Goal: Task Accomplishment & Management: Manage account settings

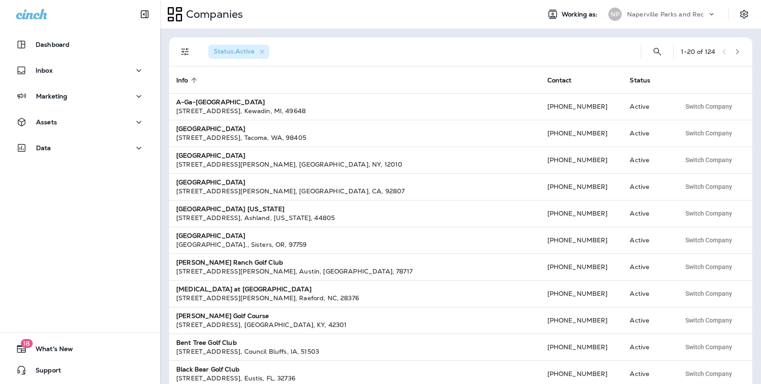
click at [660, 15] on p "Naperville Parks and Rec" at bounding box center [665, 14] width 77 height 7
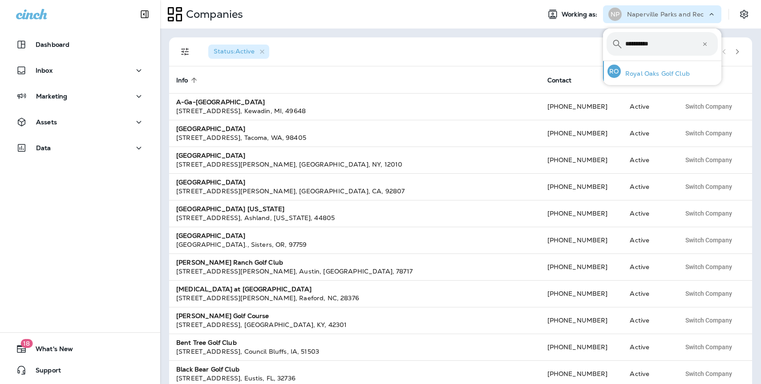
type input "**********"
click at [680, 77] on p "Royal Oaks Golf Club" at bounding box center [655, 73] width 69 height 7
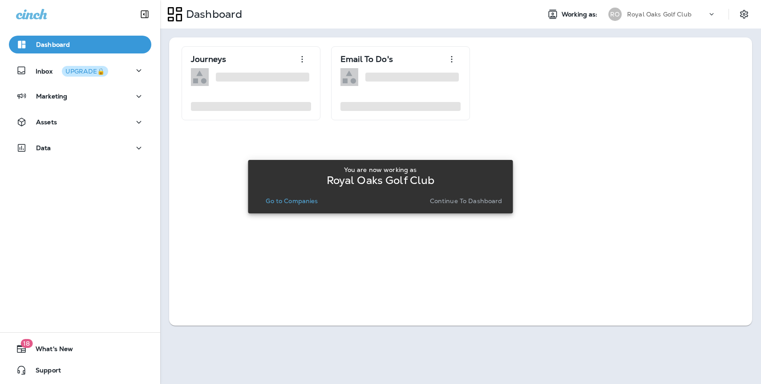
click at [480, 204] on p "Continue to Dashboard" at bounding box center [466, 200] width 73 height 7
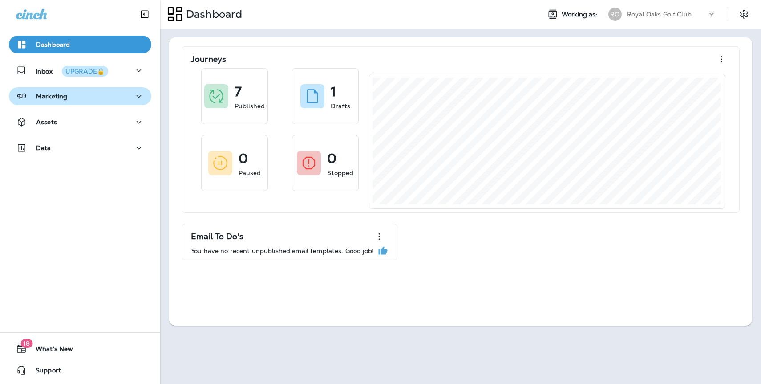
click at [69, 103] on button "Marketing" at bounding box center [80, 96] width 142 height 18
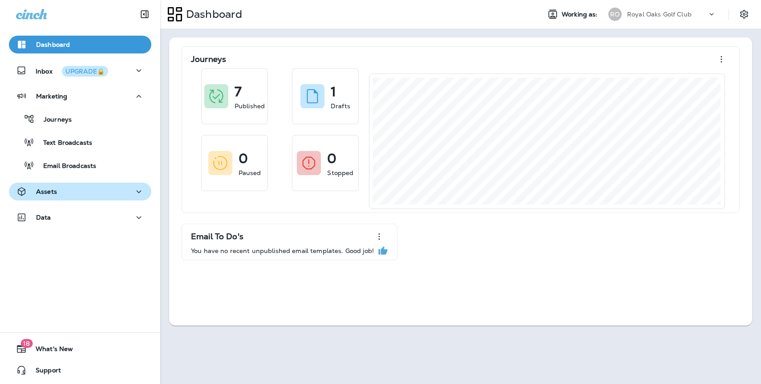
click at [57, 192] on div "Assets" at bounding box center [80, 191] width 128 height 11
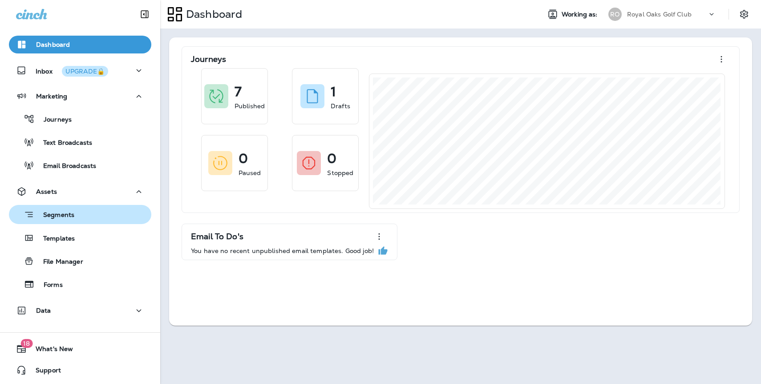
click at [66, 208] on div "Segments" at bounding box center [43, 214] width 62 height 14
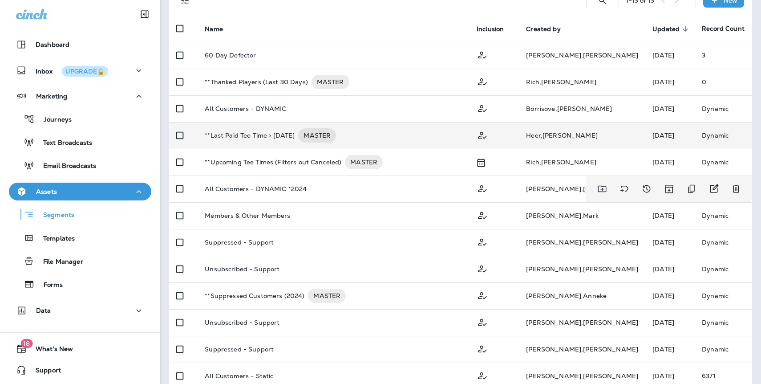
scroll to position [89, 0]
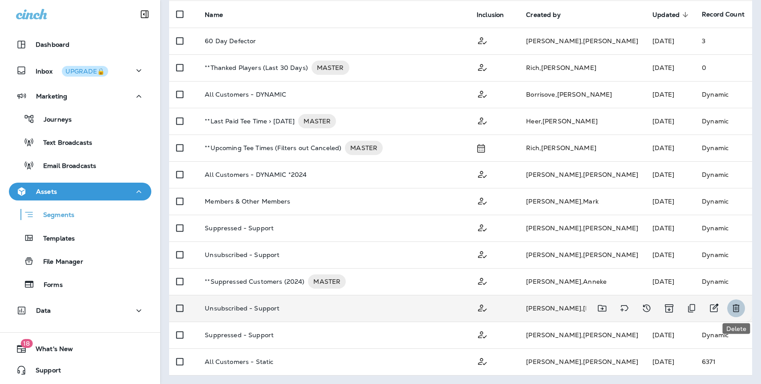
click at [735, 307] on icon "Delete" at bounding box center [736, 308] width 7 height 8
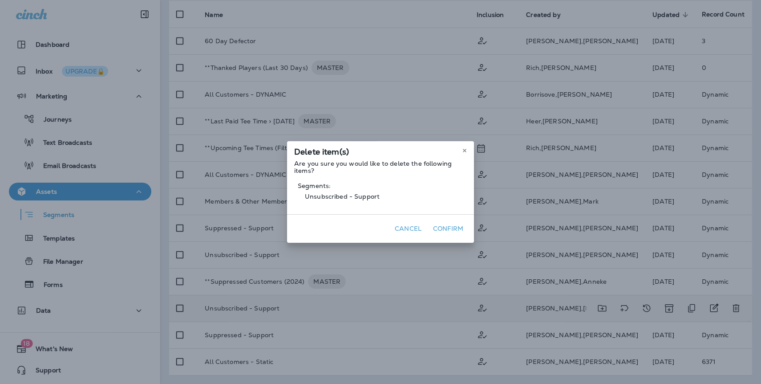
click at [450, 232] on button "Confirm" at bounding box center [448, 229] width 37 height 14
click at [452, 227] on button "Confirm" at bounding box center [448, 229] width 37 height 14
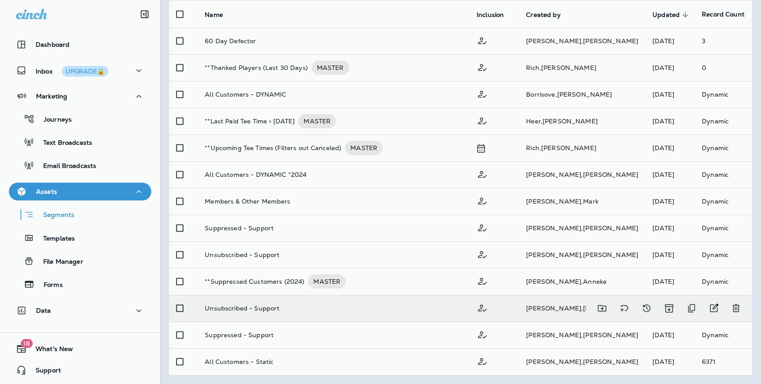
scroll to position [62, 0]
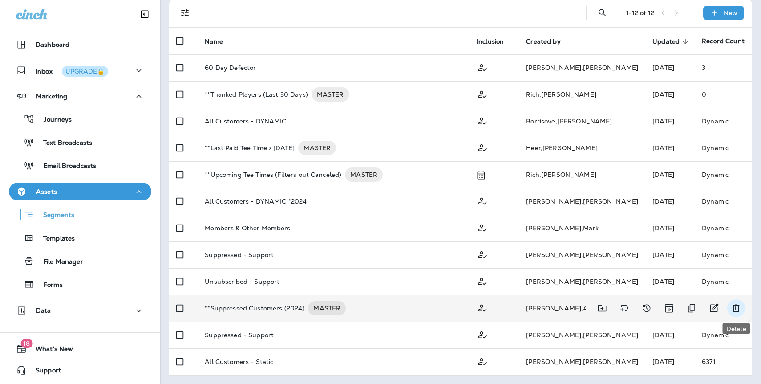
click at [733, 307] on icon "Delete" at bounding box center [736, 308] width 11 height 11
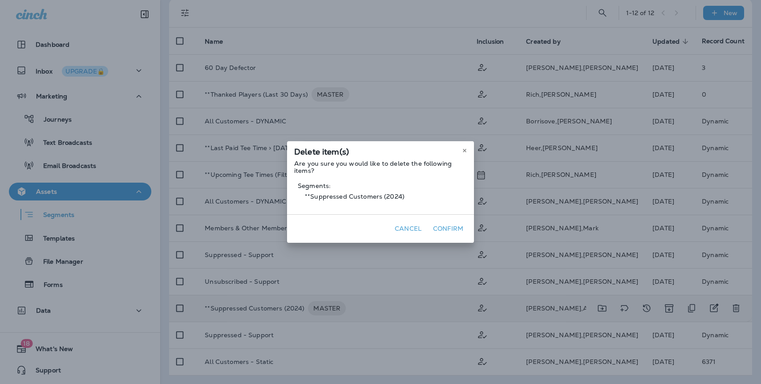
click at [446, 231] on button "Confirm" at bounding box center [448, 229] width 37 height 14
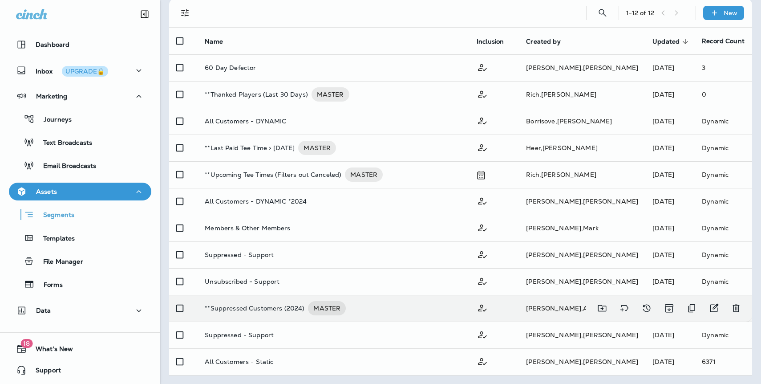
scroll to position [35, 0]
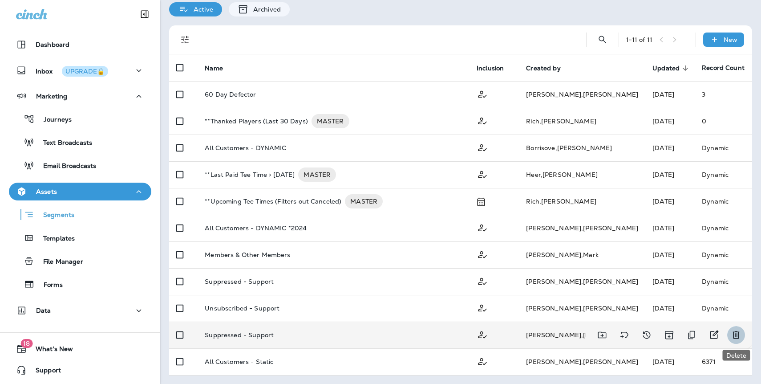
click at [735, 332] on icon "Delete" at bounding box center [736, 334] width 11 height 11
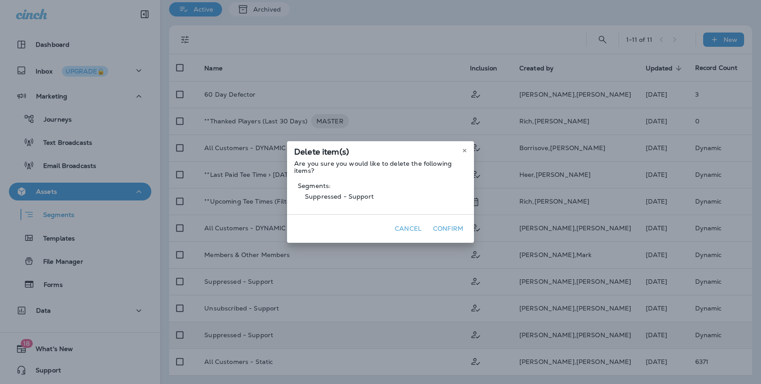
click at [450, 231] on button "Confirm" at bounding box center [448, 229] width 37 height 14
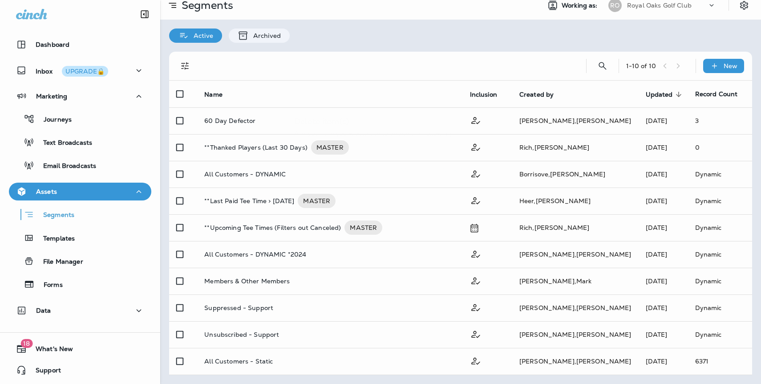
scroll to position [8, 0]
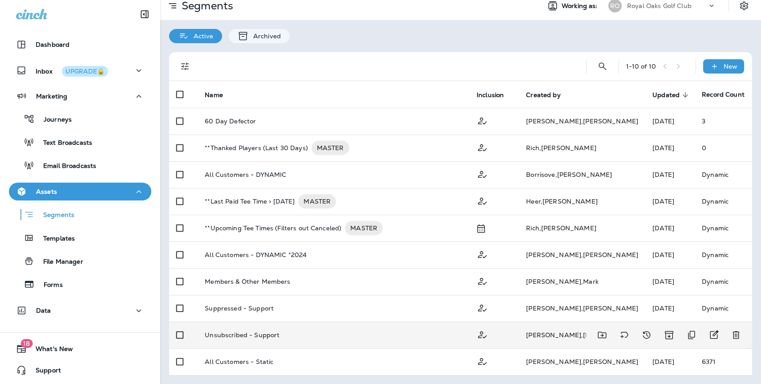
click at [310, 336] on div "Unsubscribed - Support" at bounding box center [334, 334] width 258 height 7
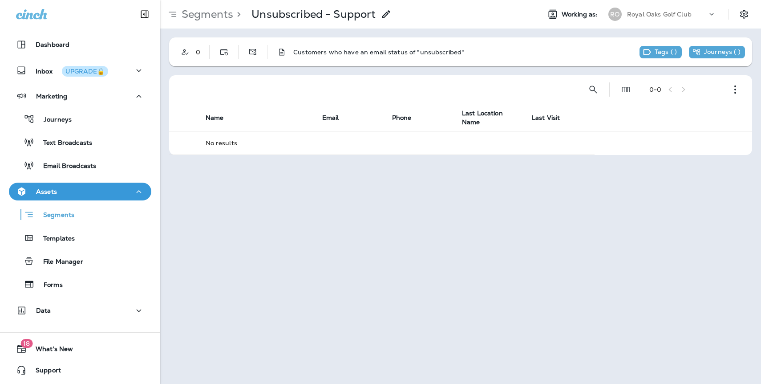
click at [108, 193] on div "Assets" at bounding box center [80, 191] width 128 height 11
click at [106, 193] on div "Assets" at bounding box center [80, 191] width 128 height 11
click at [68, 217] on p "Segments" at bounding box center [54, 215] width 40 height 9
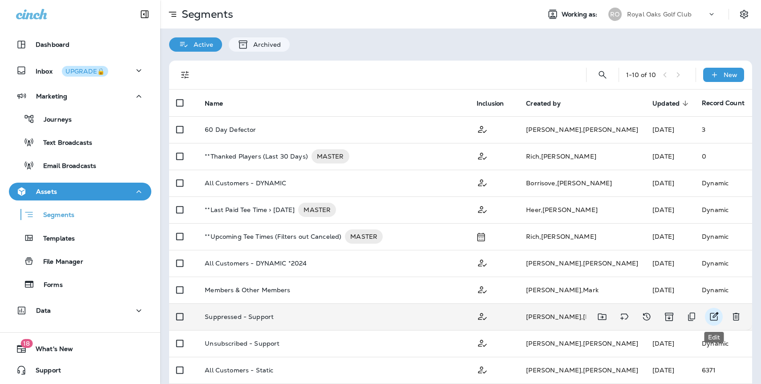
click at [717, 313] on icon "Edit" at bounding box center [714, 316] width 8 height 8
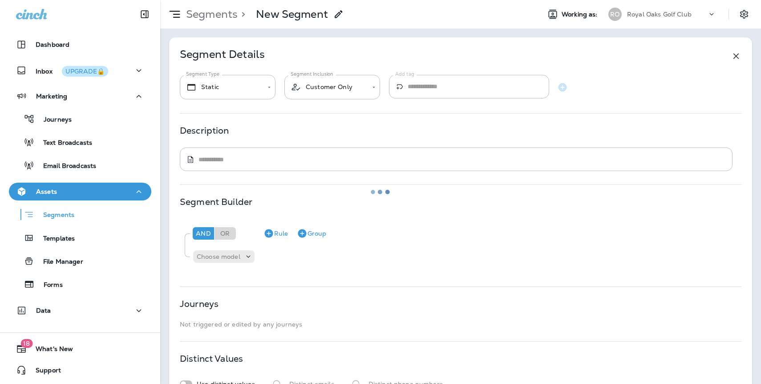
type input "*******"
type textarea "**********"
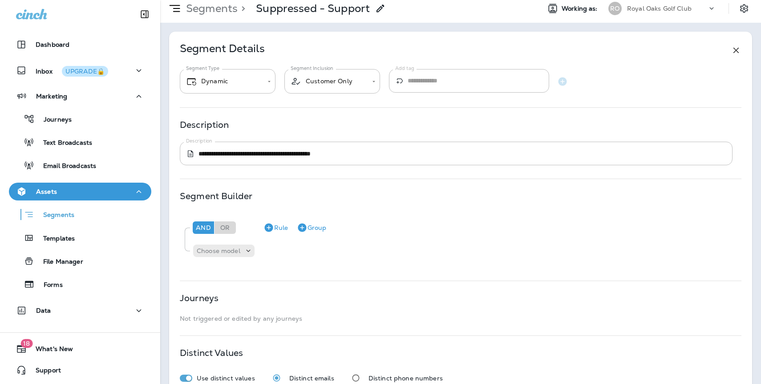
scroll to position [6, 0]
click at [292, 251] on icon "Remove Rule" at bounding box center [292, 250] width 11 height 11
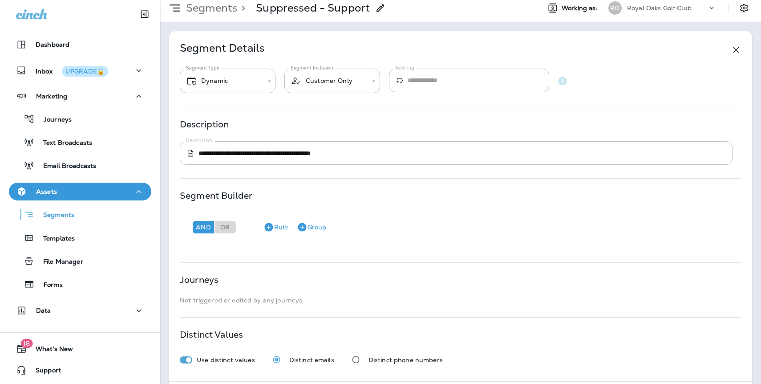
scroll to position [49, 0]
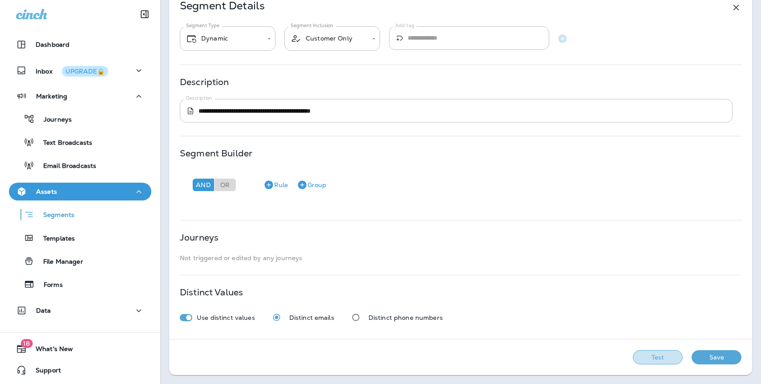
click at [665, 356] on button "Test" at bounding box center [658, 357] width 50 height 14
click at [702, 359] on button "Save" at bounding box center [717, 357] width 50 height 14
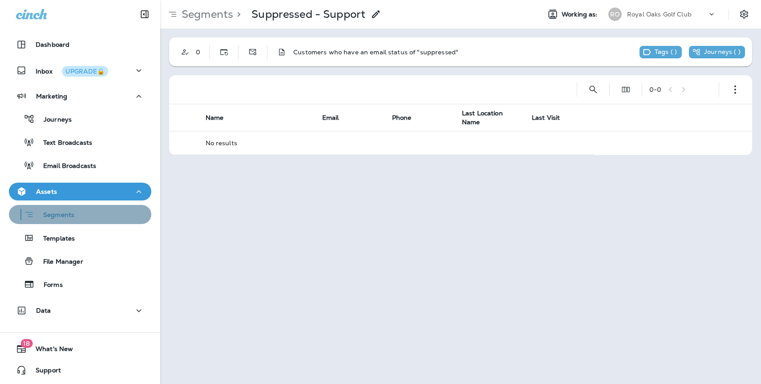
click at [63, 218] on p "Segments" at bounding box center [54, 215] width 40 height 9
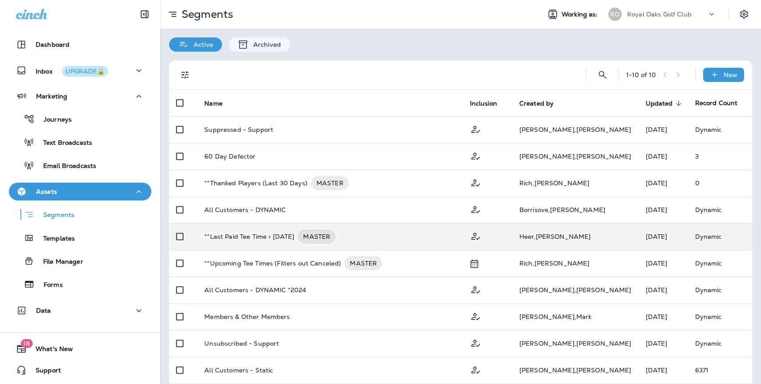
scroll to position [8, 0]
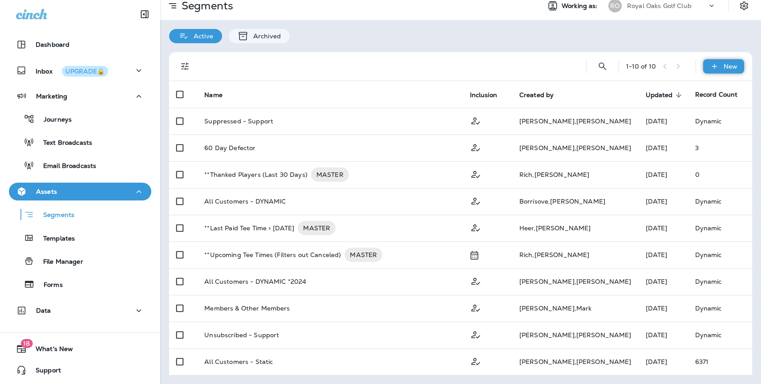
click at [722, 67] on div "New" at bounding box center [723, 66] width 41 height 14
click at [658, 5] on p "Royal Oaks Golf Club" at bounding box center [659, 5] width 65 height 7
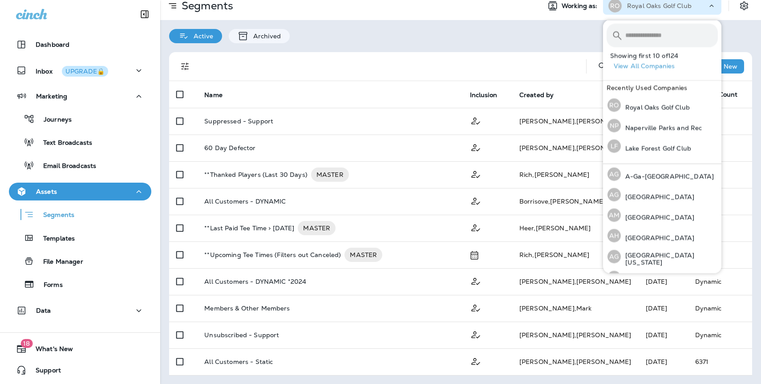
click at [647, 28] on input "text" at bounding box center [671, 36] width 93 height 24
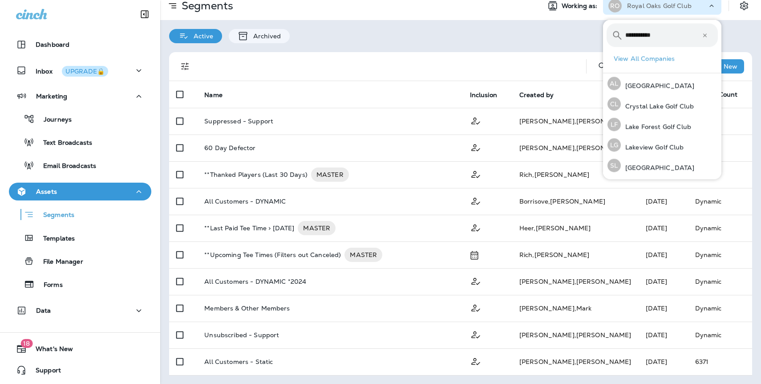
type input "**********"
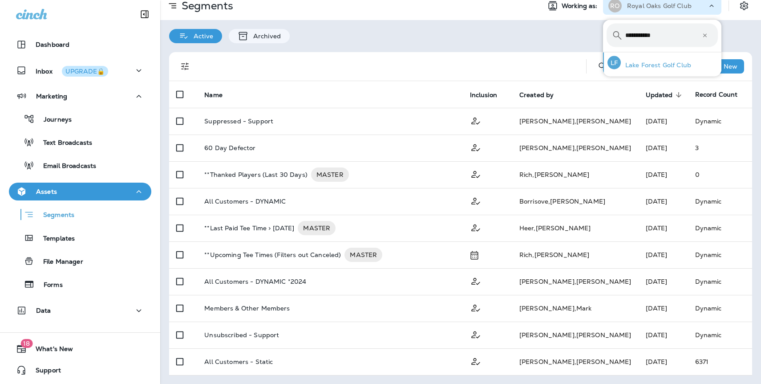
click at [676, 64] on p "Lake Forest Golf Club" at bounding box center [656, 64] width 70 height 7
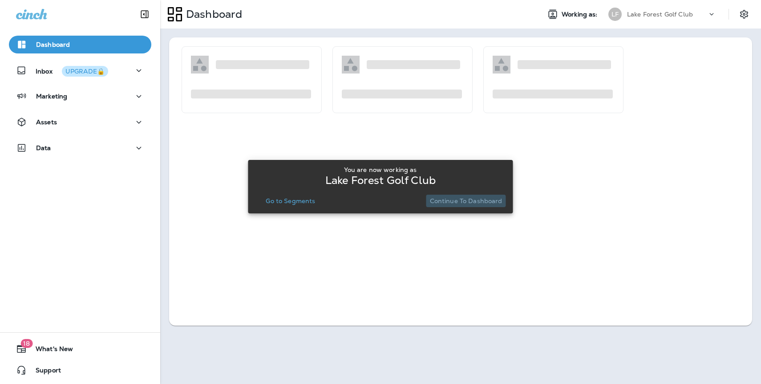
click at [467, 203] on p "Continue to Dashboard" at bounding box center [466, 200] width 73 height 7
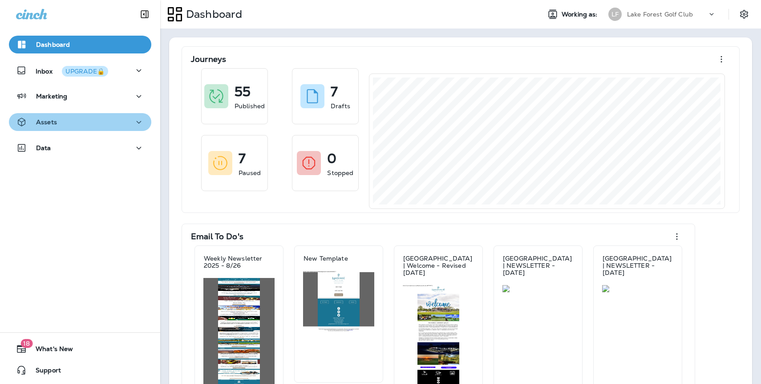
click at [62, 124] on div "Assets" at bounding box center [80, 122] width 128 height 11
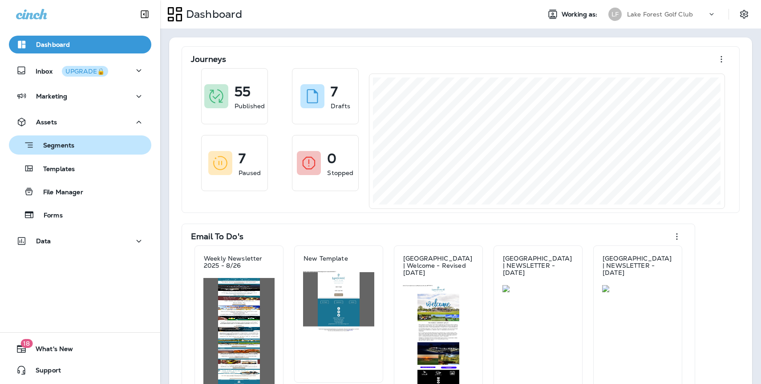
click at [69, 150] on div "Segments" at bounding box center [43, 145] width 62 height 14
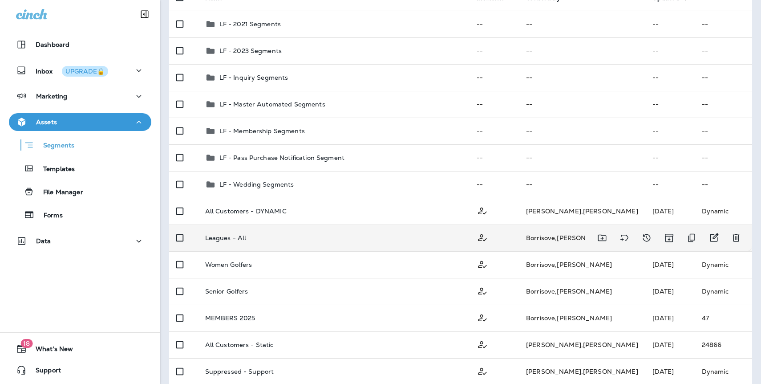
scroll to position [142, 0]
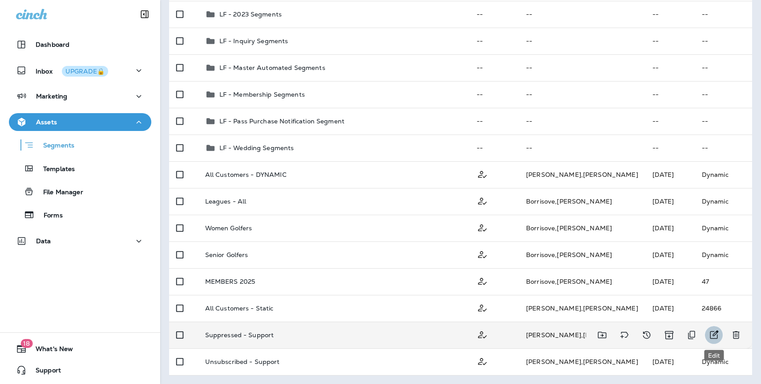
click at [715, 332] on icon "Edit" at bounding box center [714, 334] width 8 height 8
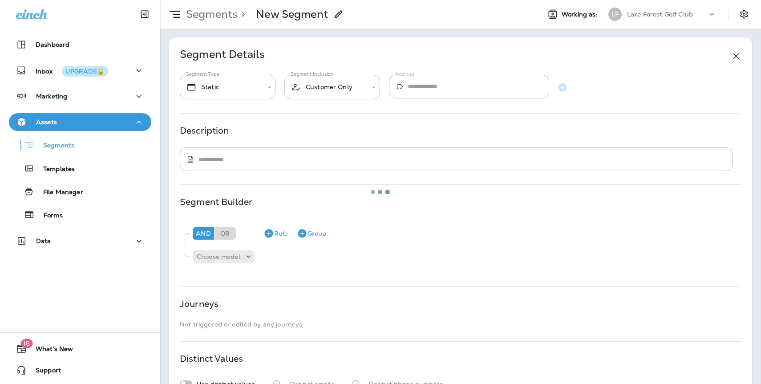
type input "*******"
type textarea "**********"
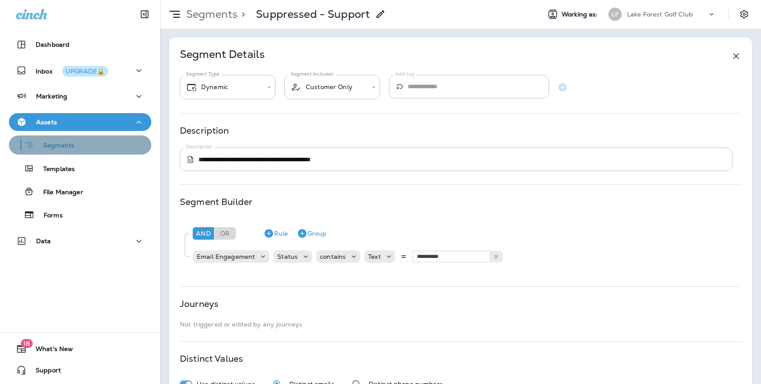
click at [71, 144] on p "Segments" at bounding box center [54, 146] width 40 height 9
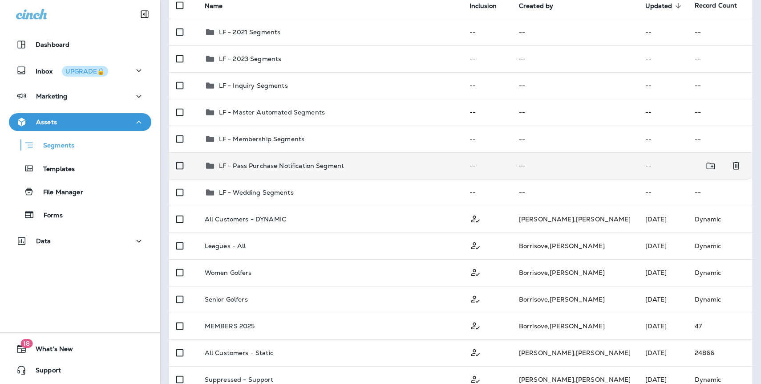
scroll to position [142, 0]
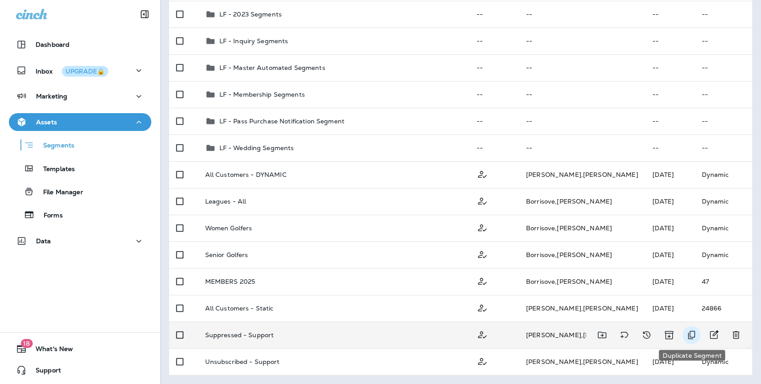
click at [693, 333] on icon "Duplicate Segment" at bounding box center [691, 334] width 11 height 11
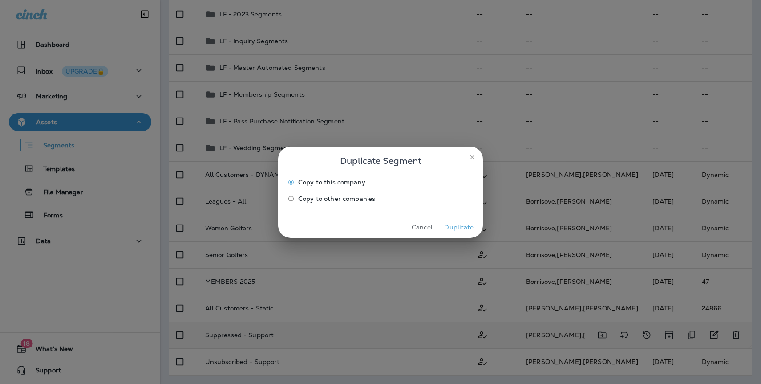
click at [312, 199] on span "Copy to other companies" at bounding box center [336, 198] width 77 height 7
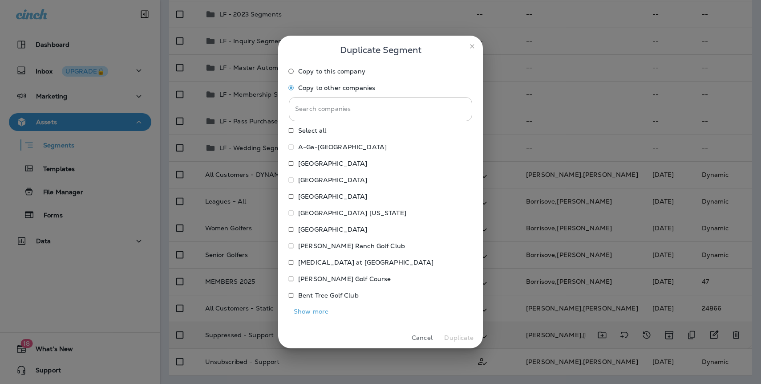
click at [335, 111] on input "Search companies" at bounding box center [380, 109] width 183 height 24
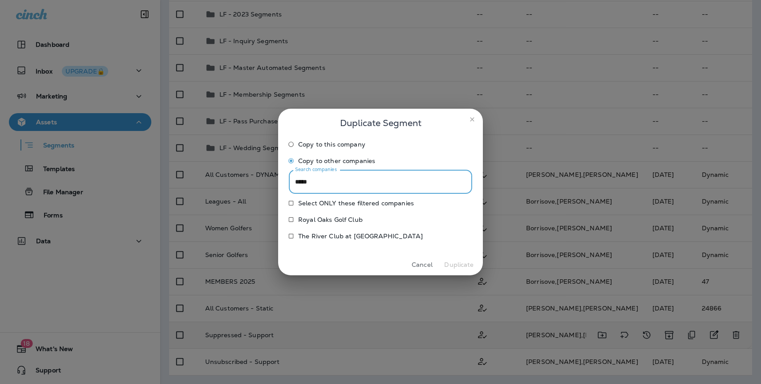
type input "*****"
click at [336, 219] on p "Royal Oaks Golf Club" at bounding box center [330, 219] width 65 height 7
click at [452, 264] on button "Duplicate" at bounding box center [458, 265] width 33 height 14
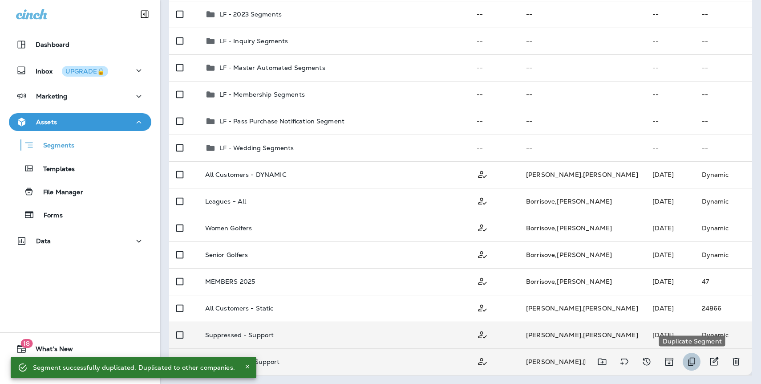
click at [687, 362] on icon "Duplicate Segment" at bounding box center [691, 361] width 11 height 11
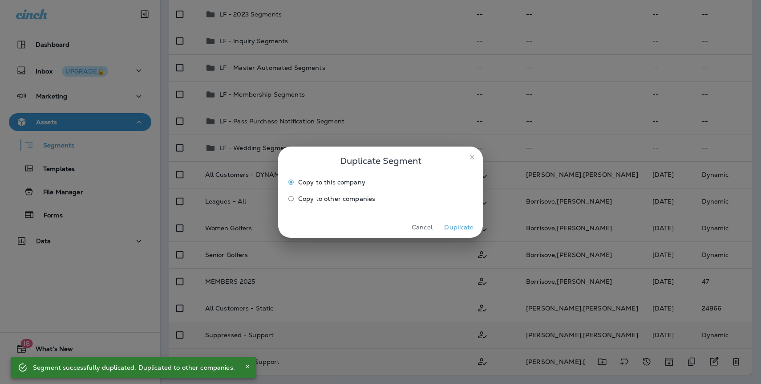
click at [316, 195] on span "Copy to other companies" at bounding box center [336, 198] width 77 height 7
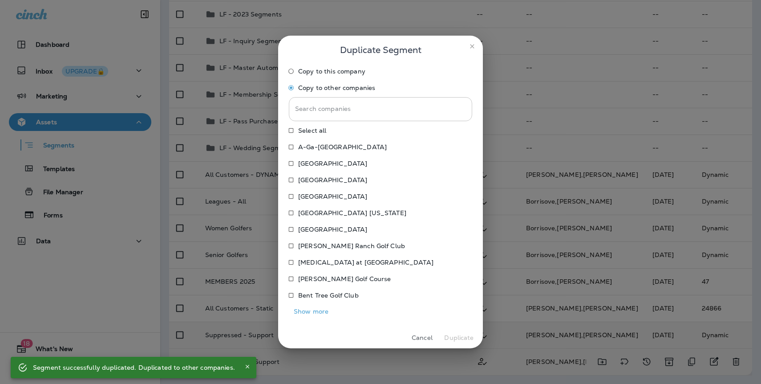
click at [349, 110] on input "Search companies" at bounding box center [380, 109] width 183 height 24
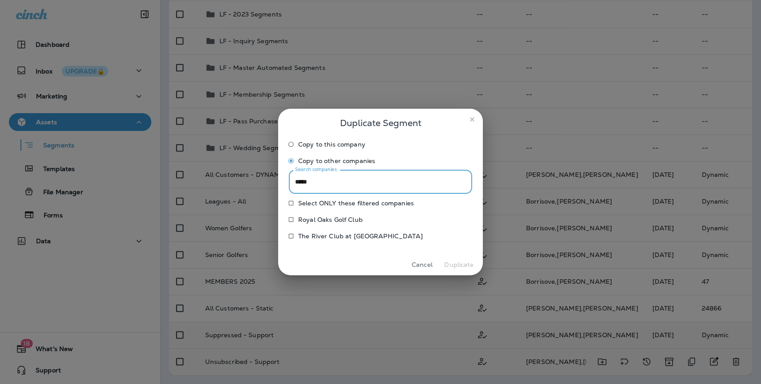
type input "*****"
click at [336, 220] on p "Royal Oaks Golf Club" at bounding box center [330, 219] width 65 height 7
click at [463, 267] on button "Duplicate" at bounding box center [458, 265] width 33 height 14
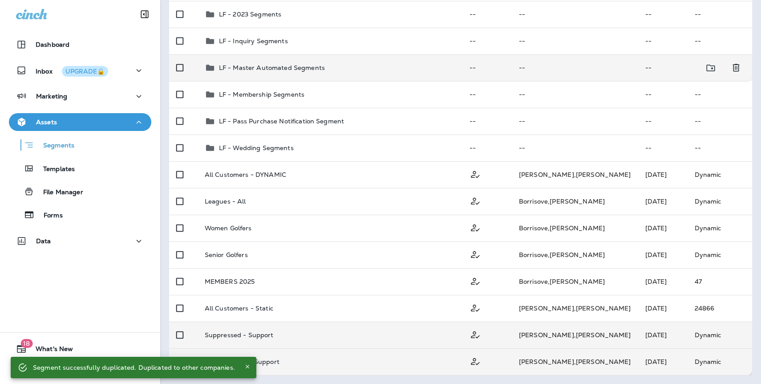
scroll to position [0, 0]
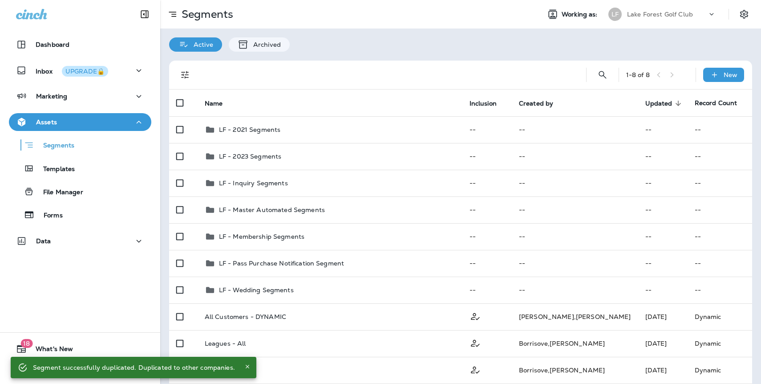
click at [652, 13] on p "Lake Forest Golf Club" at bounding box center [660, 14] width 66 height 7
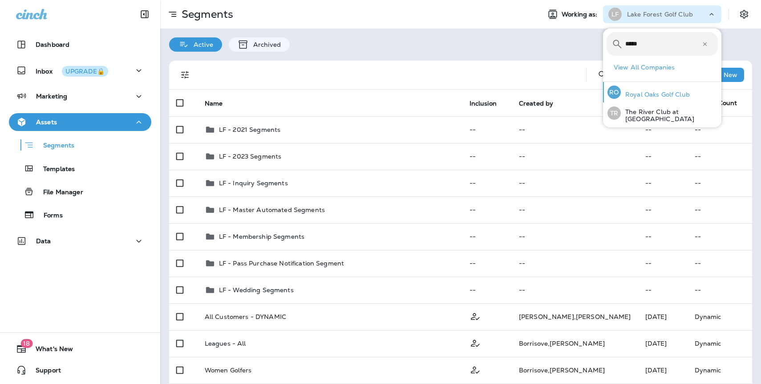
type input "*****"
click at [661, 97] on p "Royal Oaks Golf Club" at bounding box center [655, 94] width 69 height 7
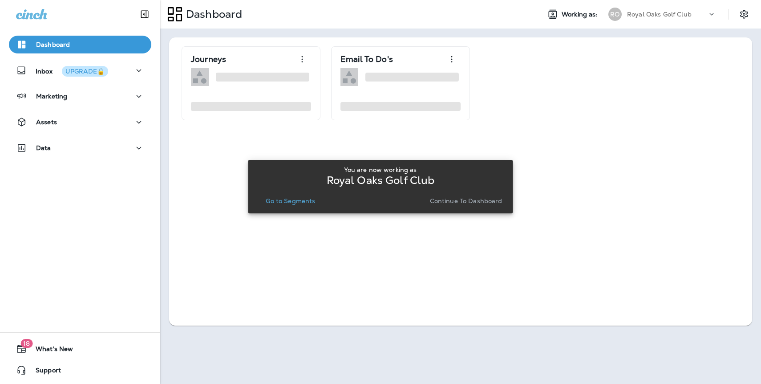
click at [481, 203] on p "Continue to Dashboard" at bounding box center [466, 200] width 73 height 7
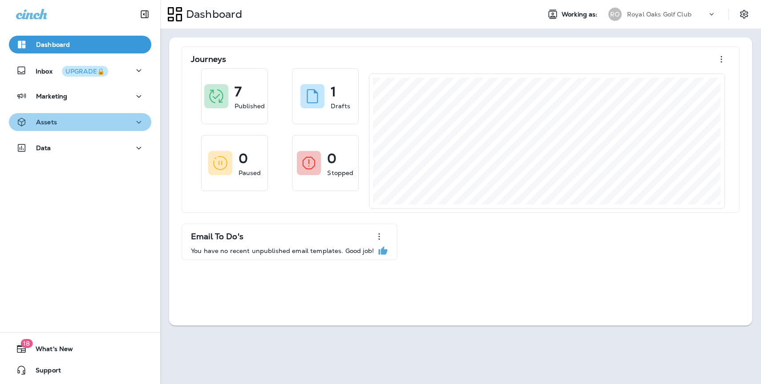
click at [43, 118] on p "Assets" at bounding box center [46, 121] width 21 height 7
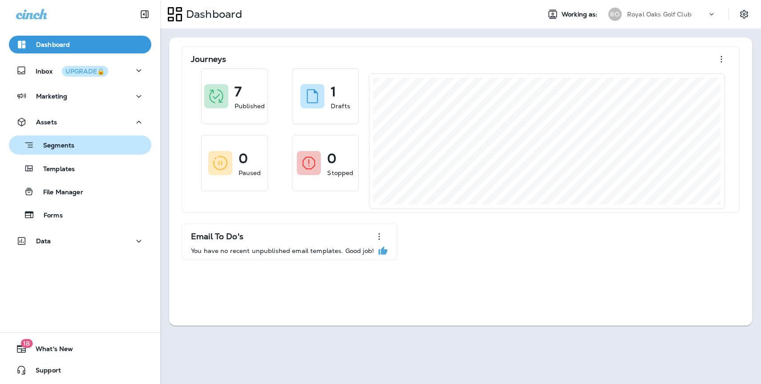
click at [68, 146] on p "Segments" at bounding box center [54, 146] width 40 height 9
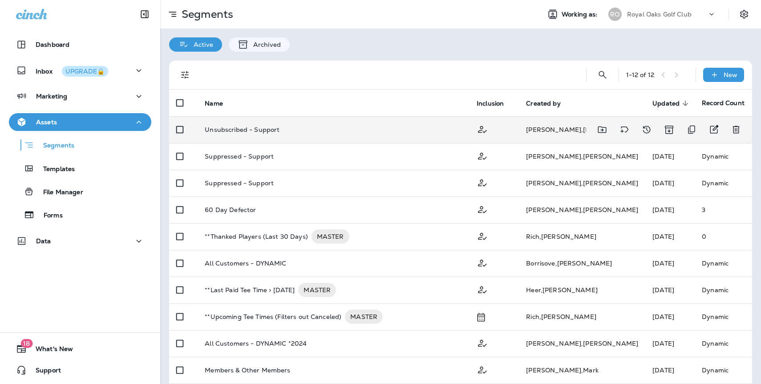
click at [458, 137] on td "Unsubscribed - Support" at bounding box center [334, 129] width 272 height 27
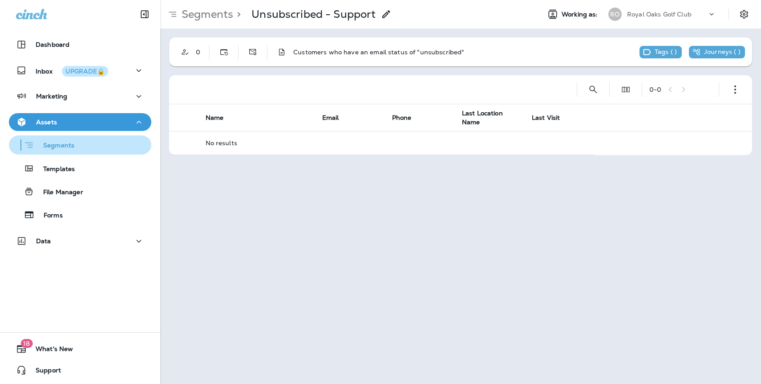
click at [76, 143] on div "Segments" at bounding box center [79, 145] width 135 height 14
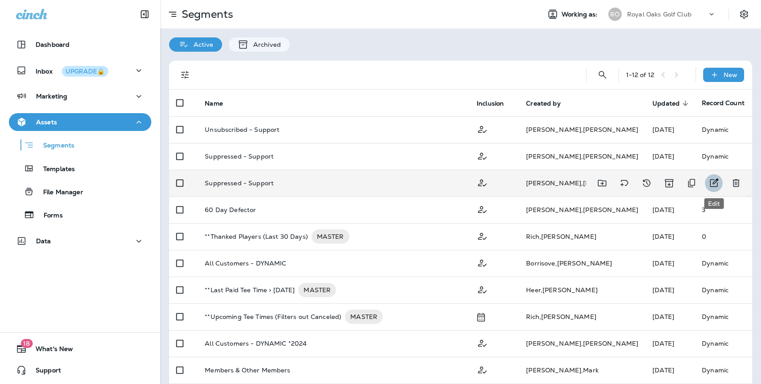
click at [715, 182] on icon "Edit" at bounding box center [714, 182] width 8 height 8
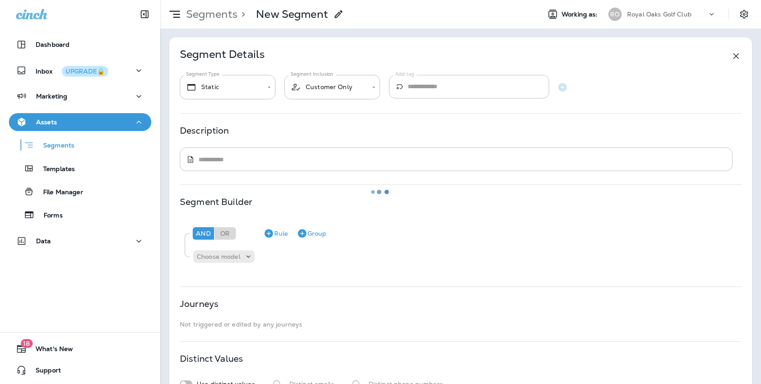
type input "*******"
type textarea "**********"
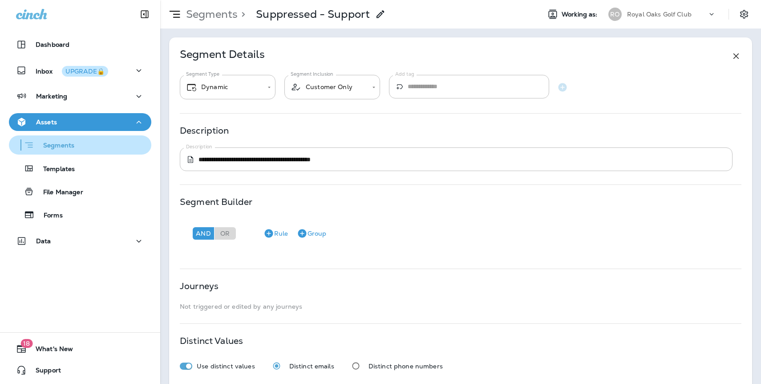
click at [67, 146] on p "Segments" at bounding box center [54, 146] width 40 height 9
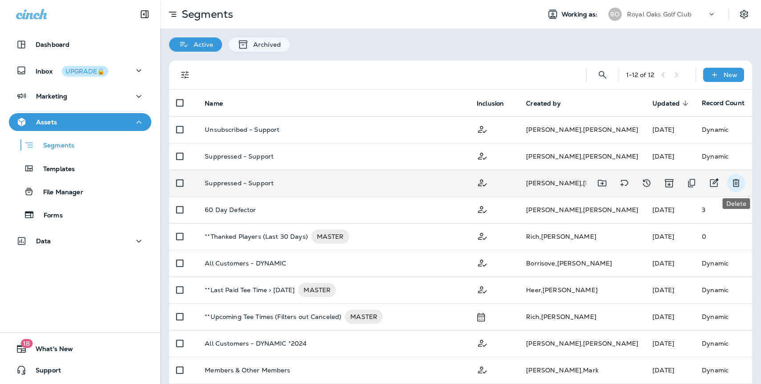
click at [736, 185] on icon "Delete" at bounding box center [736, 183] width 11 height 11
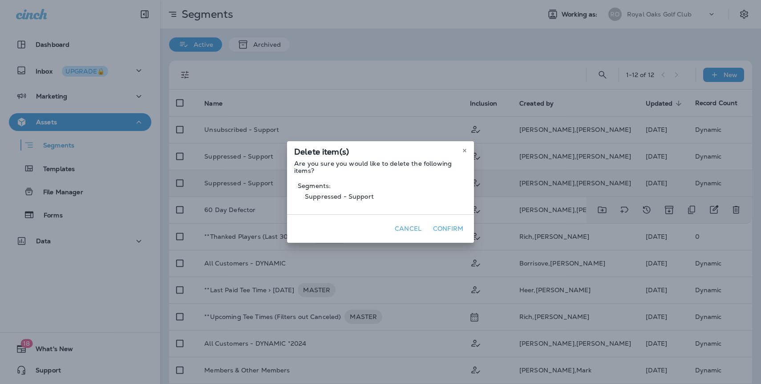
click at [458, 232] on button "Confirm" at bounding box center [448, 229] width 37 height 14
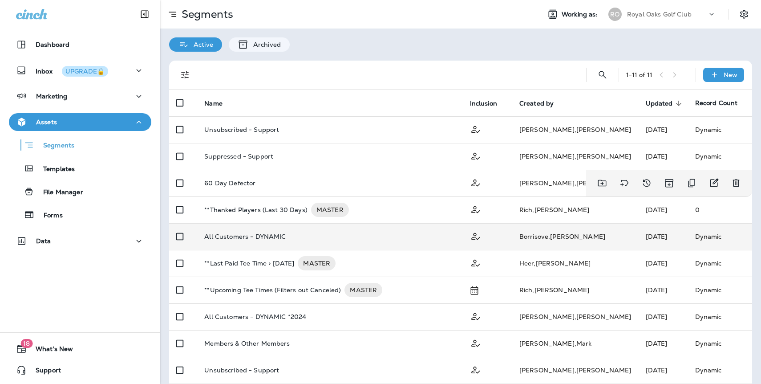
scroll to position [35, 0]
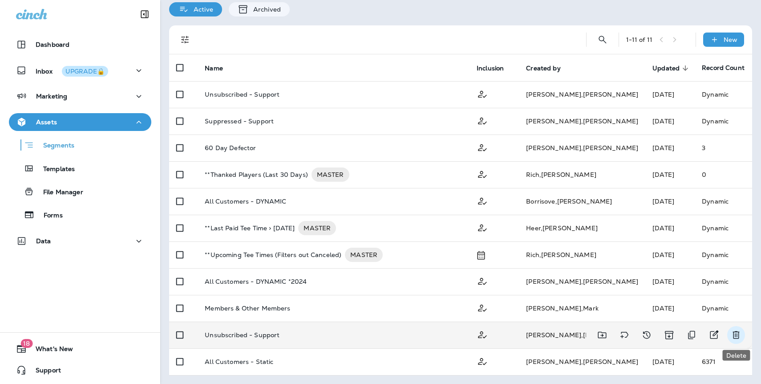
click at [736, 335] on icon "Delete" at bounding box center [736, 334] width 11 height 11
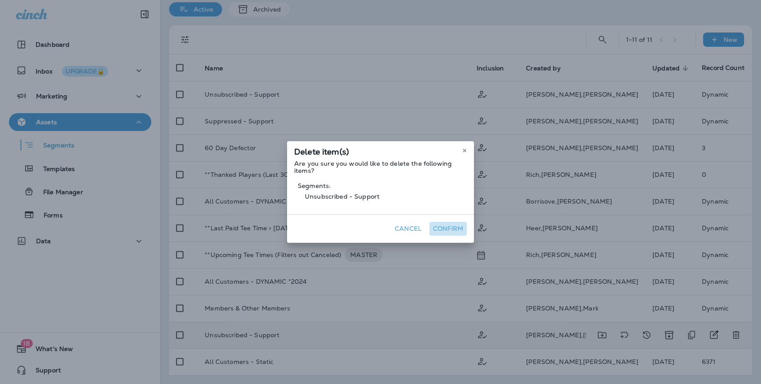
click at [444, 229] on button "Confirm" at bounding box center [448, 229] width 37 height 14
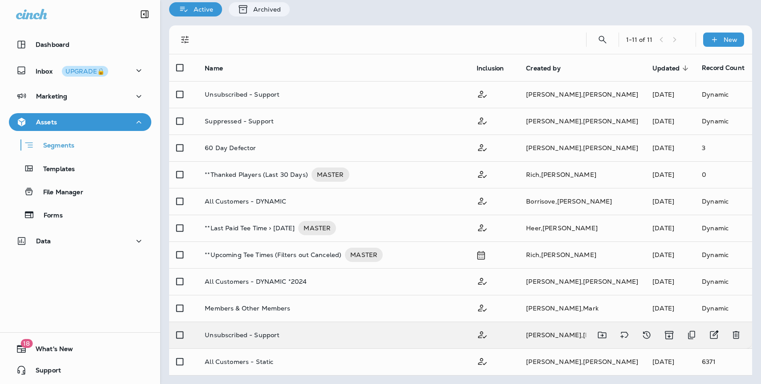
scroll to position [8, 0]
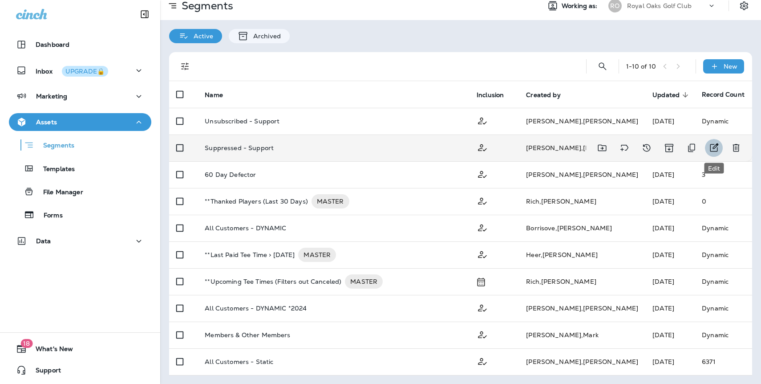
click at [711, 146] on icon "Edit" at bounding box center [714, 147] width 11 height 11
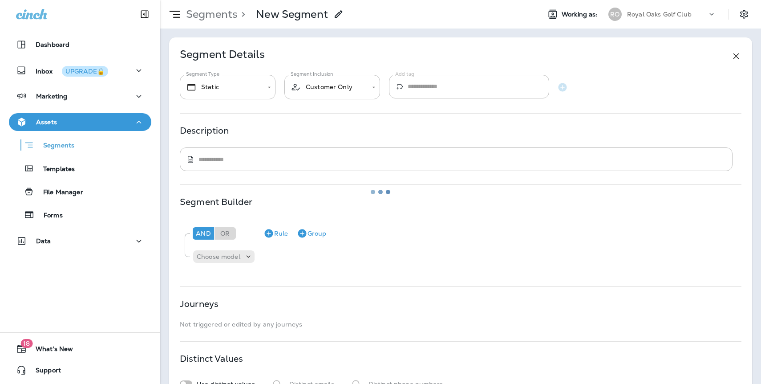
type input "*******"
type textarea "**********"
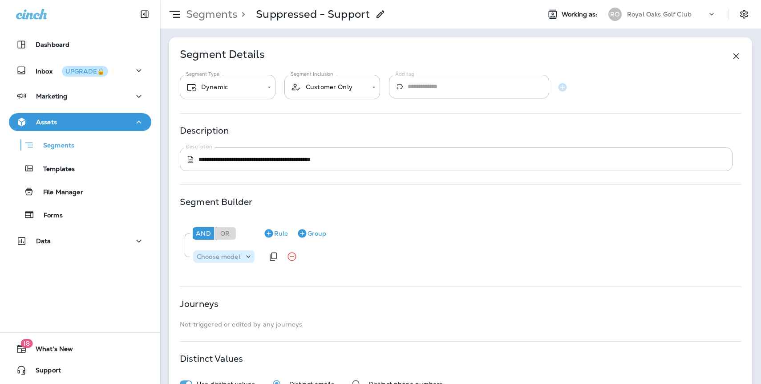
click at [229, 255] on p "Choose model" at bounding box center [219, 256] width 44 height 7
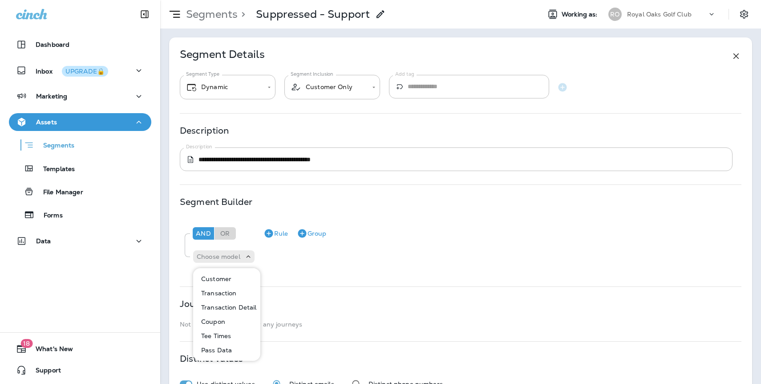
click at [228, 305] on p "Transaction Detail" at bounding box center [227, 307] width 59 height 7
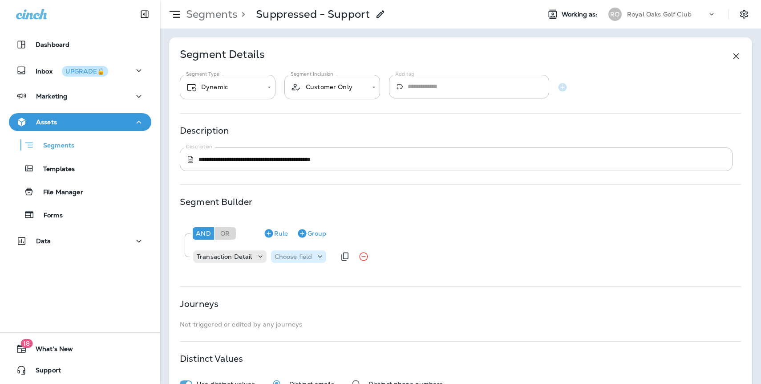
click at [292, 259] on p "Choose field" at bounding box center [294, 256] width 38 height 7
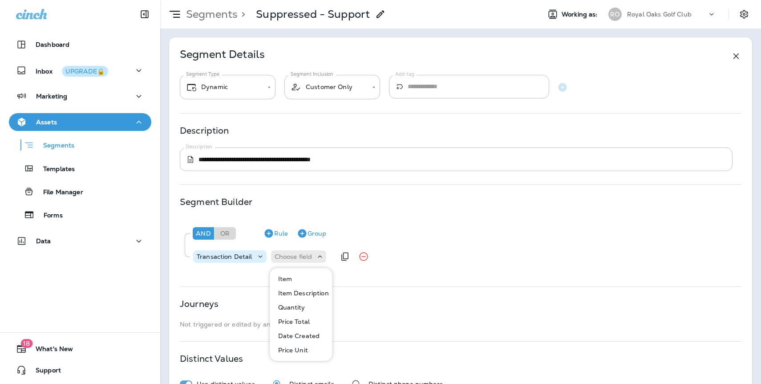
click at [234, 259] on p "Transaction Detail" at bounding box center [225, 256] width 56 height 7
click at [227, 259] on p "Transaction Detail" at bounding box center [225, 256] width 56 height 7
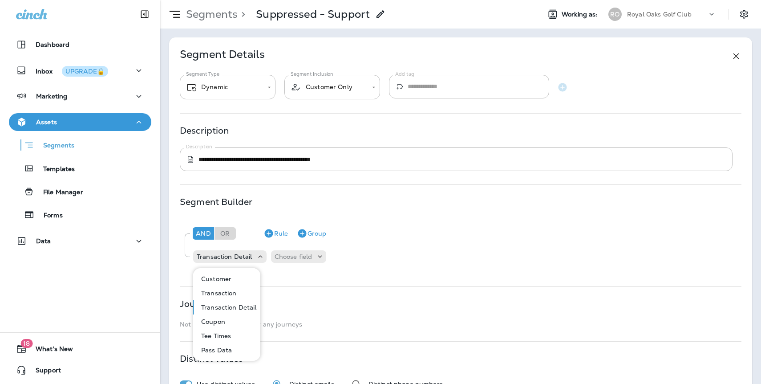
click at [225, 275] on p "Customer" at bounding box center [215, 278] width 34 height 7
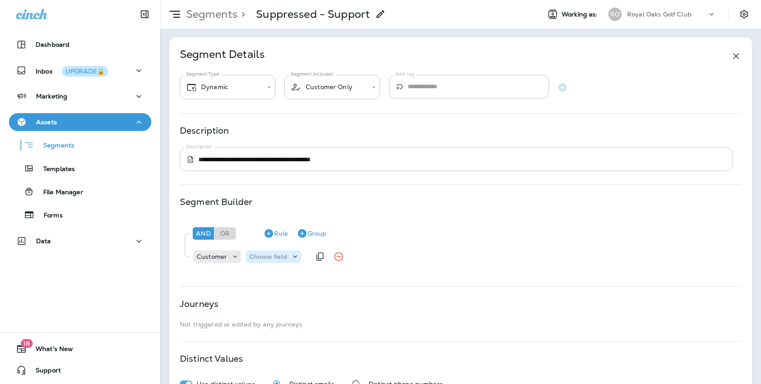
click at [272, 258] on p "Choose field" at bounding box center [268, 256] width 38 height 7
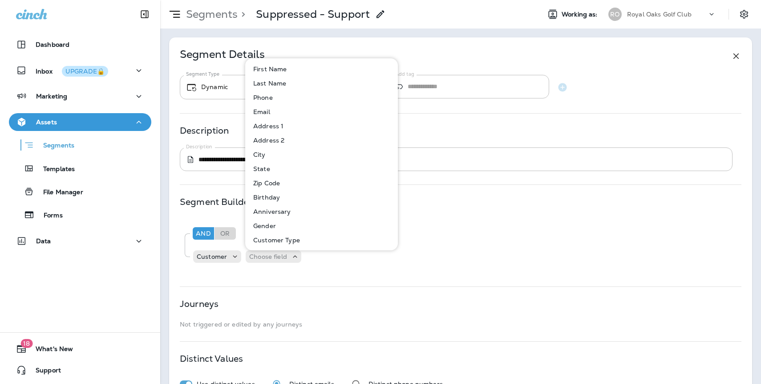
click at [264, 116] on button "Email" at bounding box center [322, 112] width 152 height 14
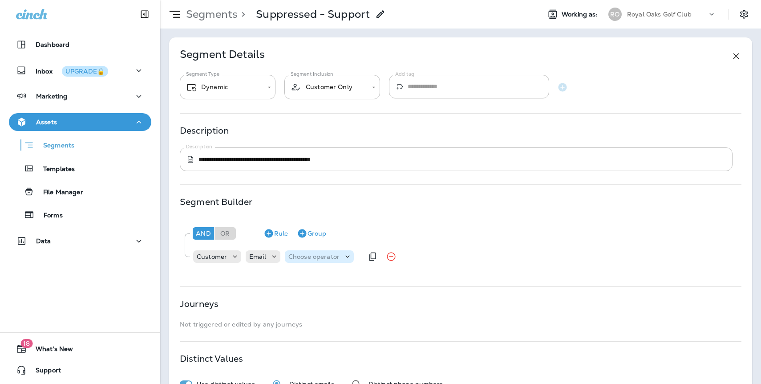
click at [310, 255] on p "Choose operator" at bounding box center [313, 256] width 51 height 7
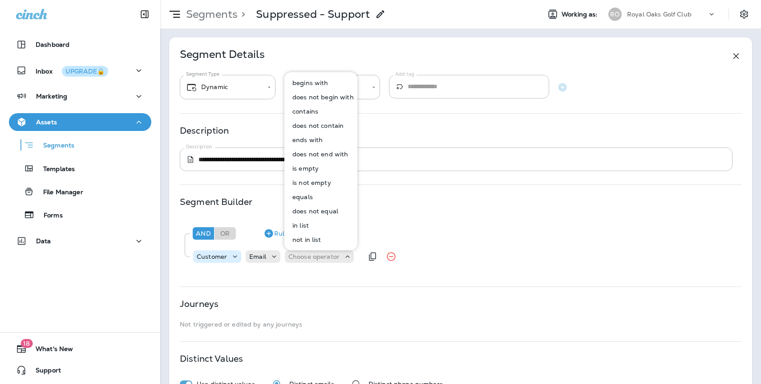
click at [235, 252] on icon at bounding box center [235, 256] width 9 height 9
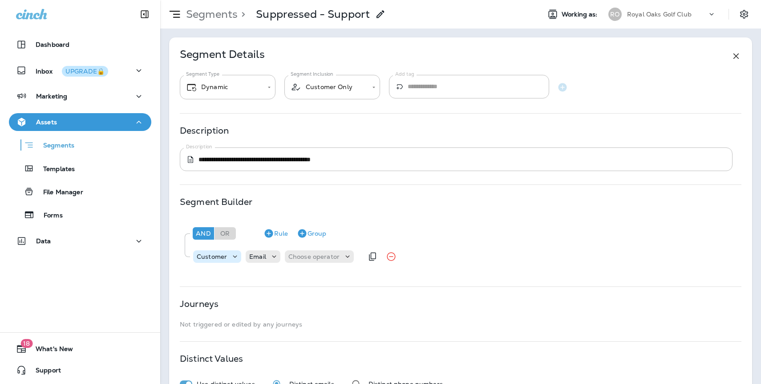
click at [234, 258] on icon at bounding box center [235, 256] width 9 height 9
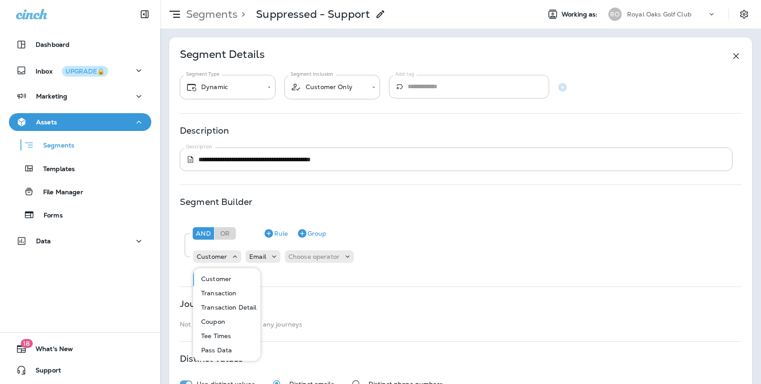
click at [669, 82] on div "**********" at bounding box center [461, 87] width 562 height 25
click at [738, 53] on icon at bounding box center [736, 56] width 11 height 11
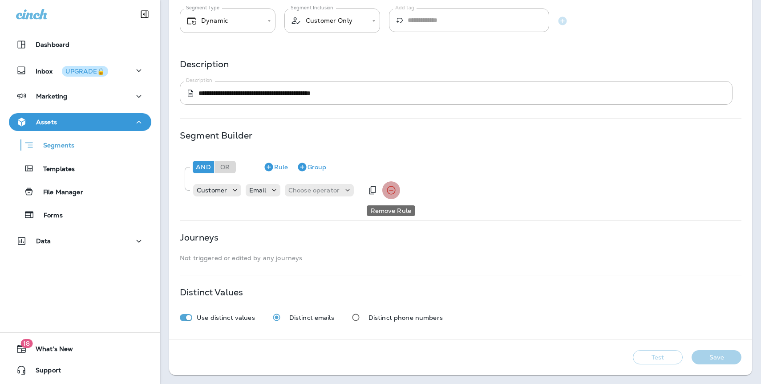
click at [389, 189] on icon "Remove Rule" at bounding box center [391, 190] width 11 height 11
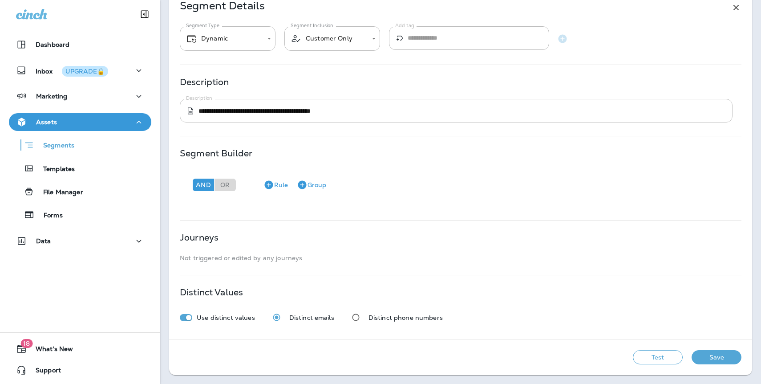
scroll to position [0, 0]
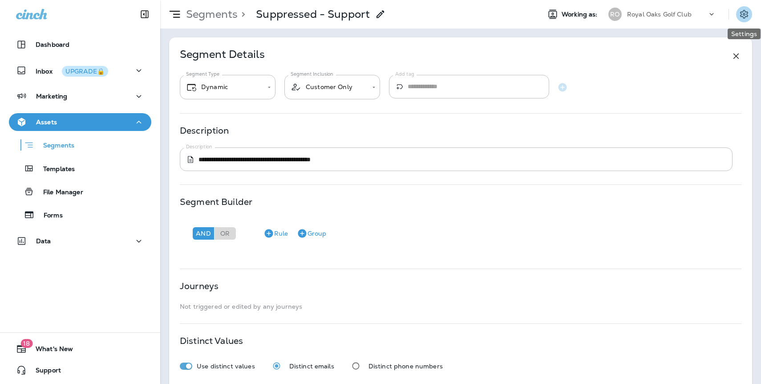
click at [746, 16] on icon "Settings" at bounding box center [744, 14] width 11 height 11
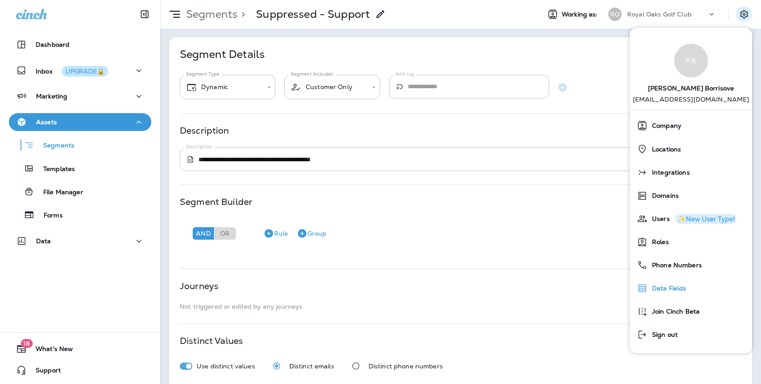
click at [676, 290] on span "Data Fields" at bounding box center [667, 288] width 39 height 8
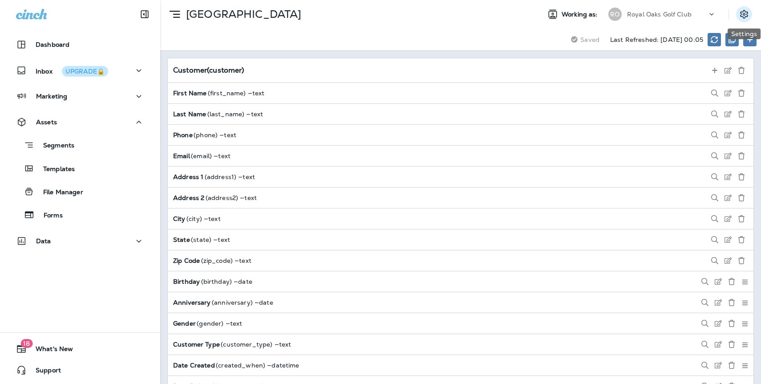
click at [748, 12] on icon "Settings" at bounding box center [744, 14] width 11 height 11
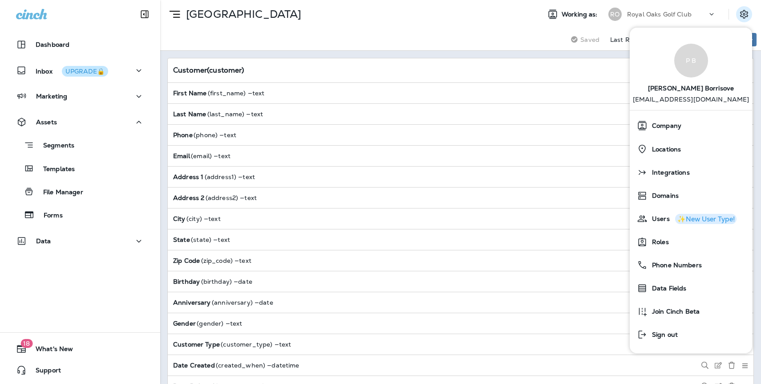
click at [446, 29] on div "Saving Saved Last Refreshed: [DATE] 00:05" at bounding box center [460, 39] width 601 height 22
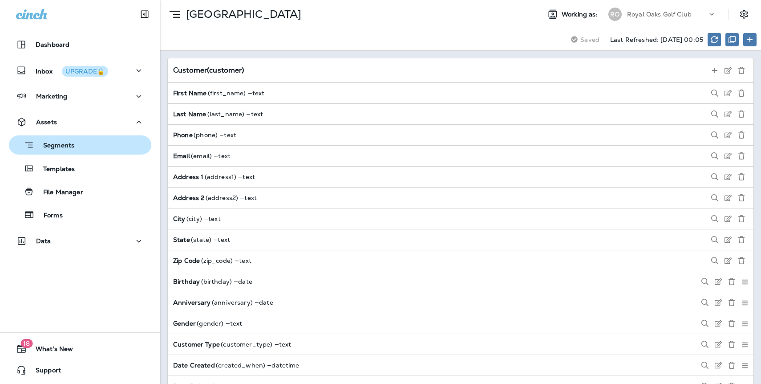
click at [58, 143] on p "Segments" at bounding box center [54, 146] width 40 height 9
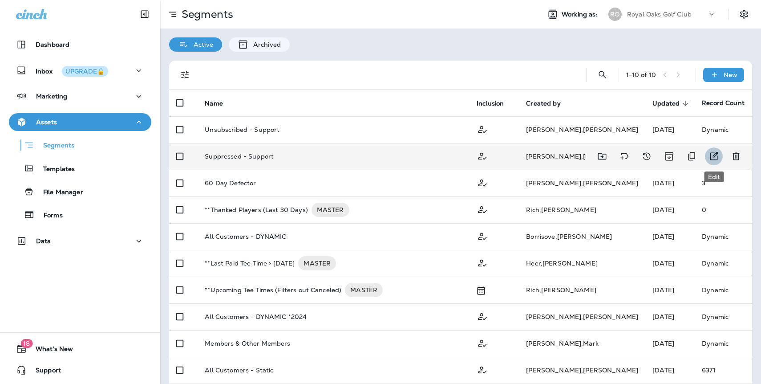
click at [715, 158] on icon "Edit" at bounding box center [714, 156] width 11 height 11
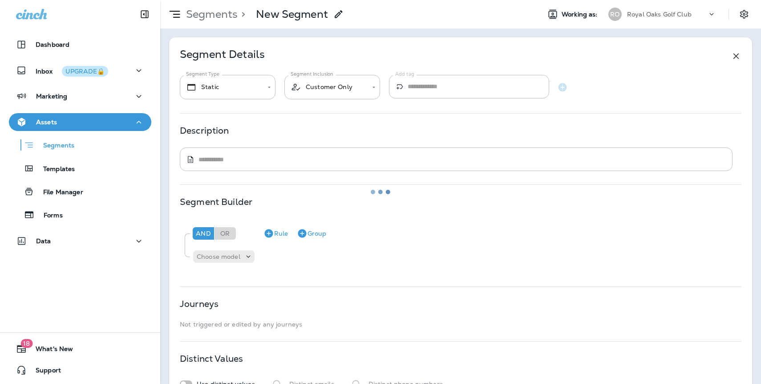
type input "*******"
type textarea "**********"
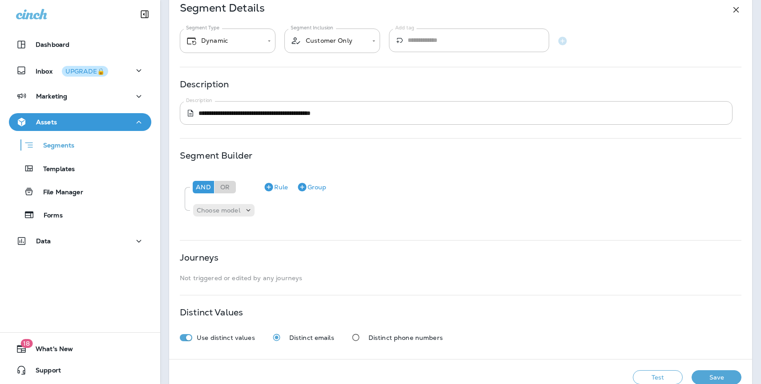
scroll to position [66, 0]
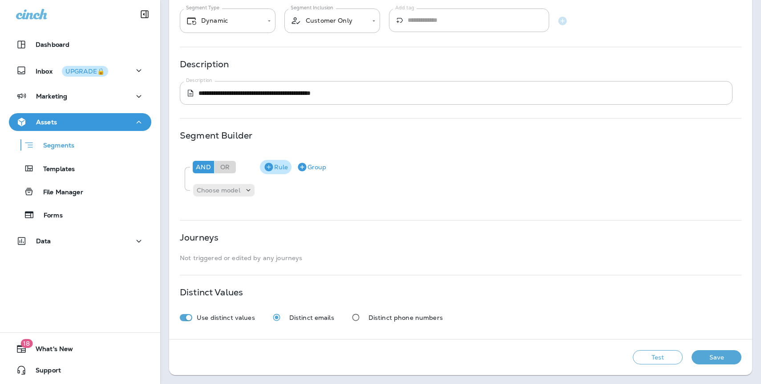
click at [278, 169] on button "Rule" at bounding box center [276, 167] width 32 height 14
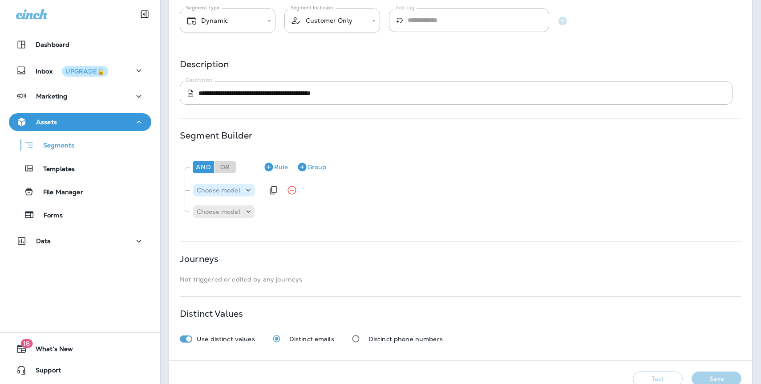
click at [229, 193] on p "Choose model" at bounding box center [219, 190] width 44 height 7
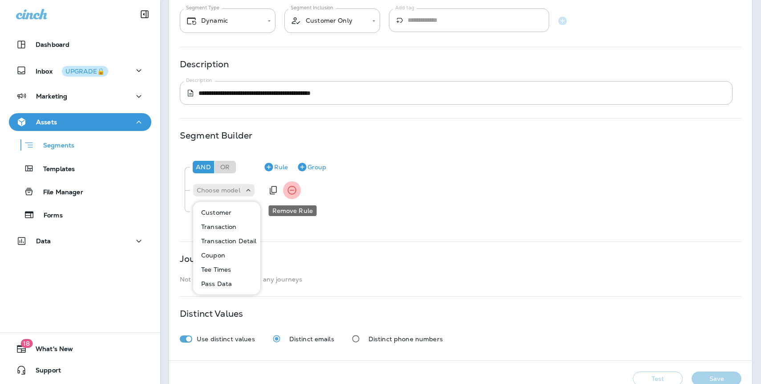
click at [294, 189] on icon "Remove Rule" at bounding box center [292, 190] width 11 height 11
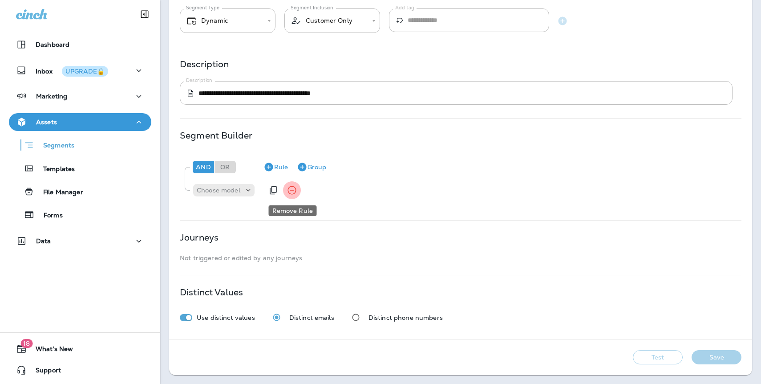
click at [294, 189] on icon "Remove Rule" at bounding box center [292, 190] width 11 height 11
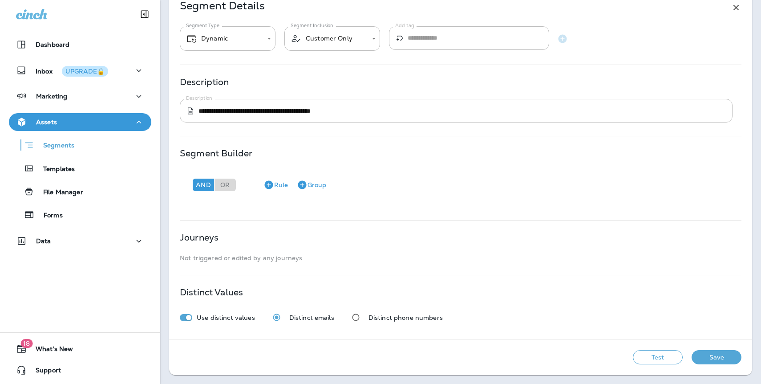
scroll to position [0, 0]
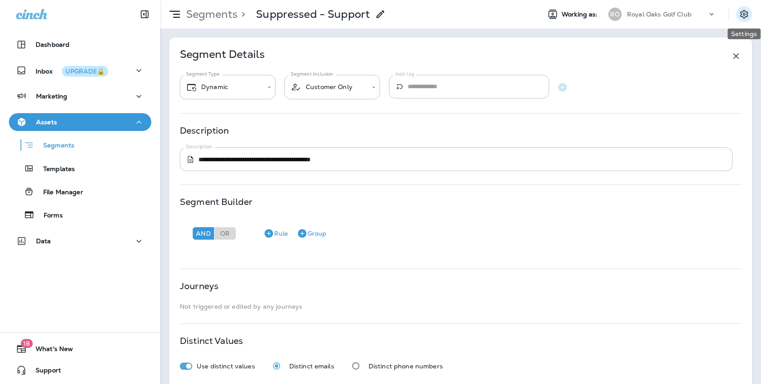
click at [748, 12] on icon "Settings" at bounding box center [744, 14] width 11 height 11
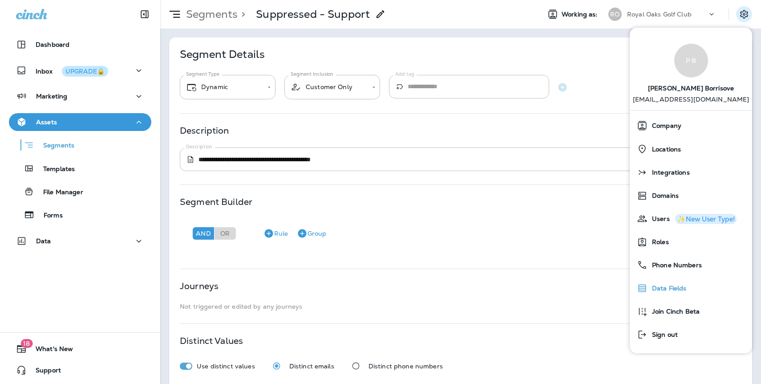
click at [660, 288] on span "Data Fields" at bounding box center [667, 288] width 39 height 8
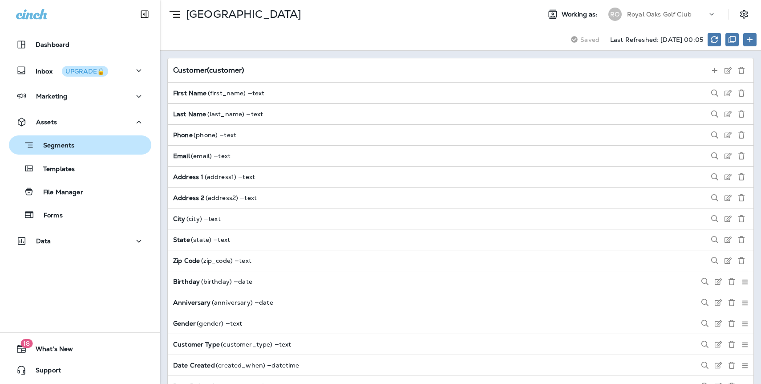
click at [79, 146] on div "Segments" at bounding box center [79, 145] width 135 height 14
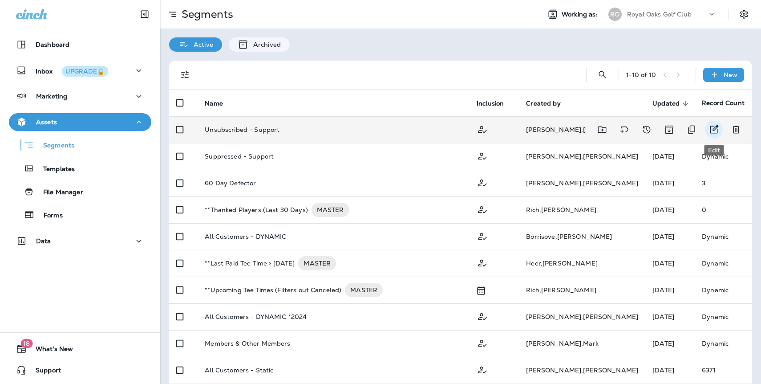
click at [718, 125] on icon "Edit" at bounding box center [714, 129] width 8 height 8
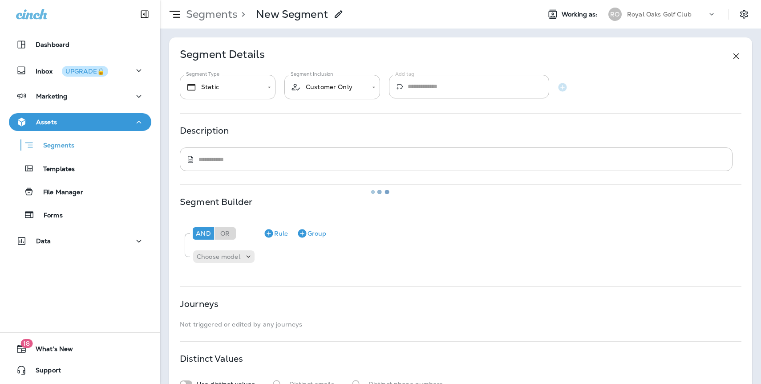
type input "*******"
type textarea "**********"
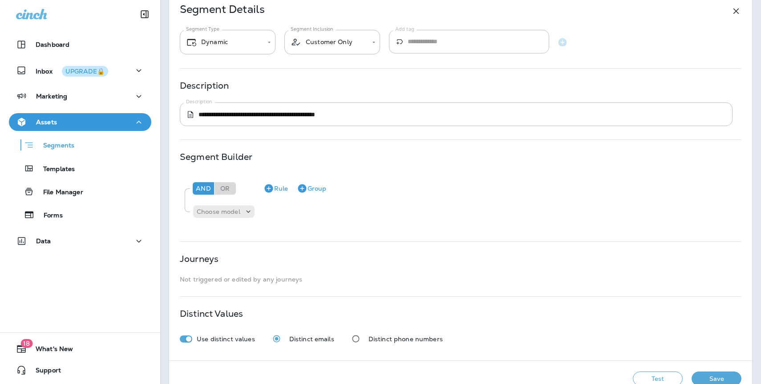
scroll to position [61, 0]
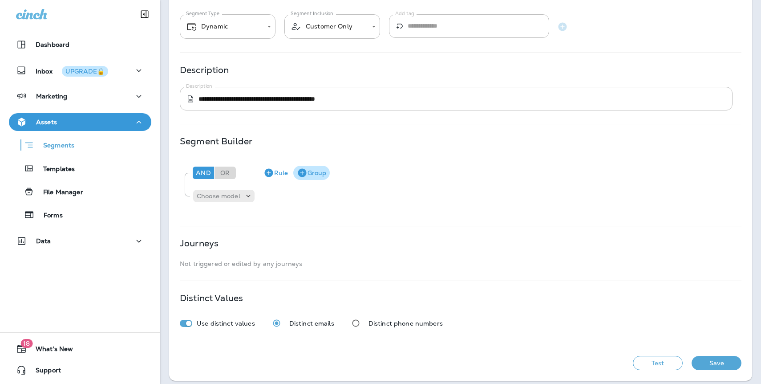
click at [313, 174] on button "Group" at bounding box center [311, 173] width 36 height 14
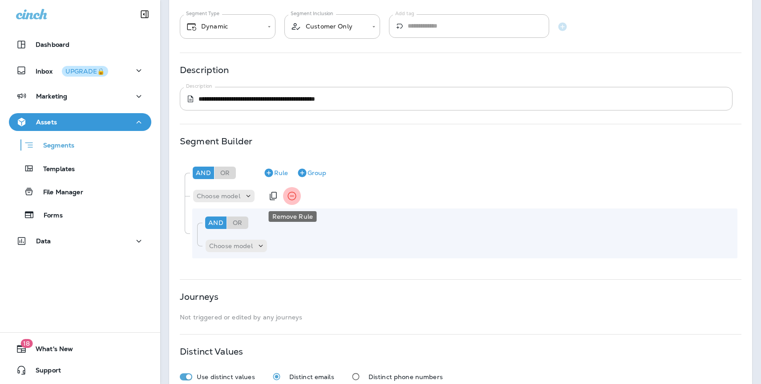
click at [289, 196] on icon "Remove Rule" at bounding box center [292, 196] width 11 height 11
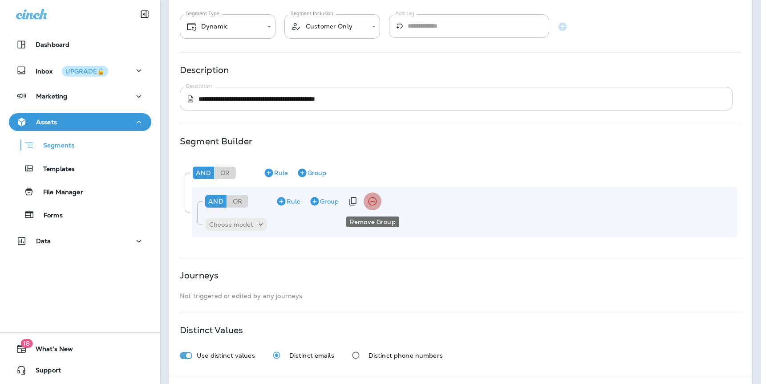
click at [373, 202] on icon "Remove Group" at bounding box center [372, 201] width 11 height 11
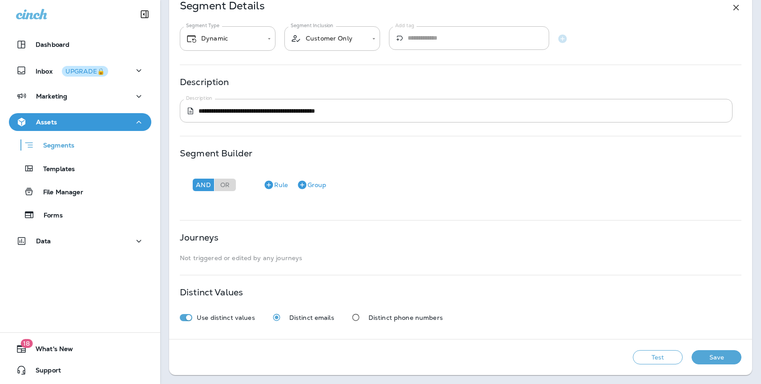
scroll to position [0, 0]
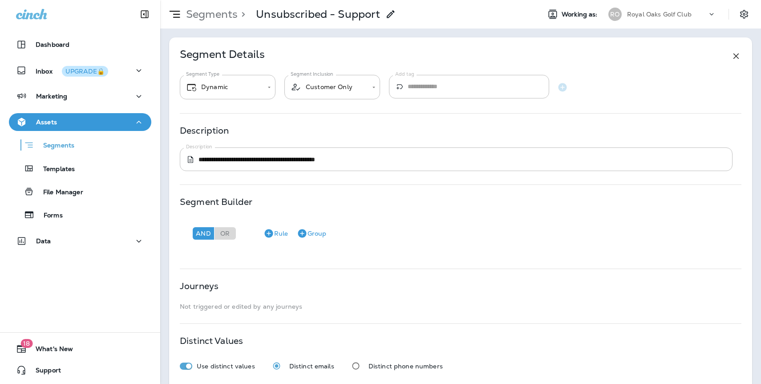
click at [548, 64] on div "**********" at bounding box center [461, 75] width 562 height 49
click at [748, 17] on icon "Settings" at bounding box center [744, 14] width 11 height 11
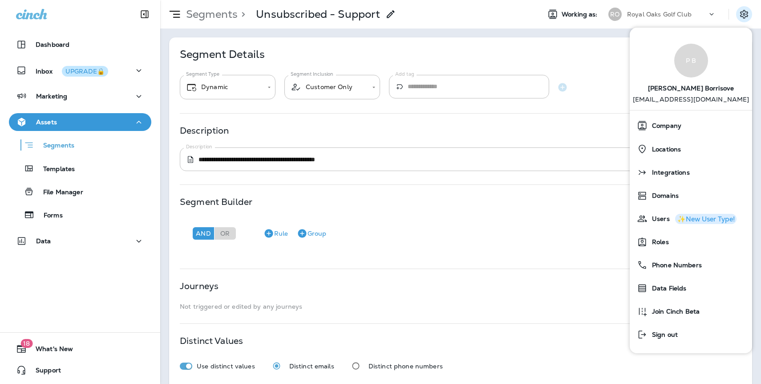
click at [396, 275] on div "**********" at bounding box center [460, 212] width 583 height 350
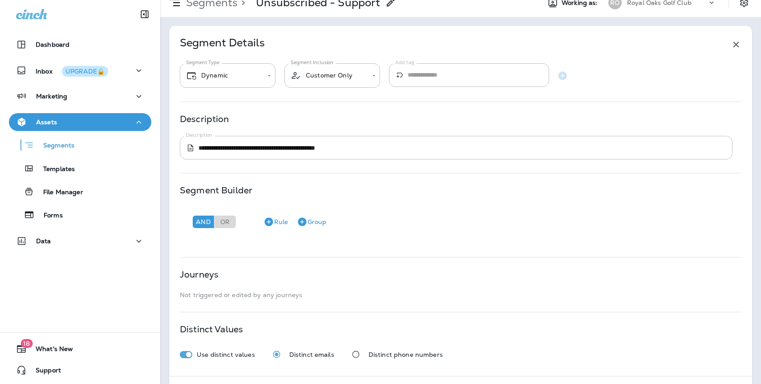
scroll to position [49, 0]
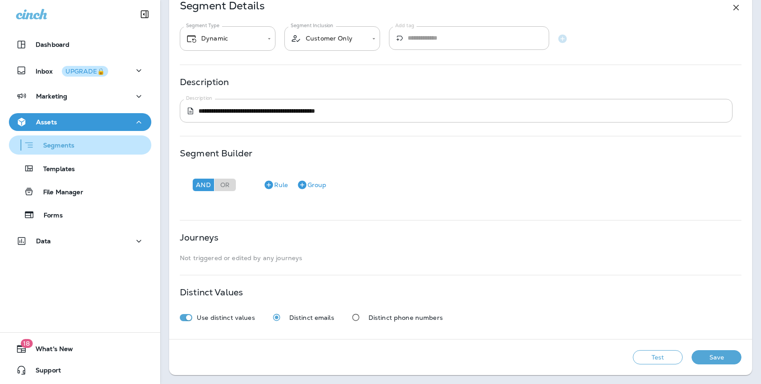
click at [72, 142] on p "Segments" at bounding box center [54, 146] width 40 height 9
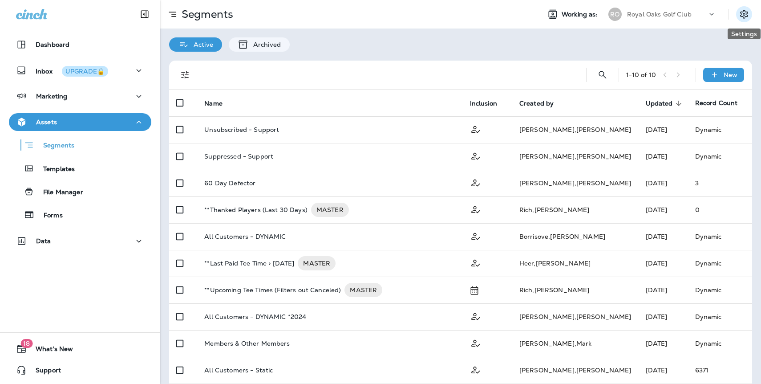
click at [745, 13] on icon "Settings" at bounding box center [744, 14] width 8 height 8
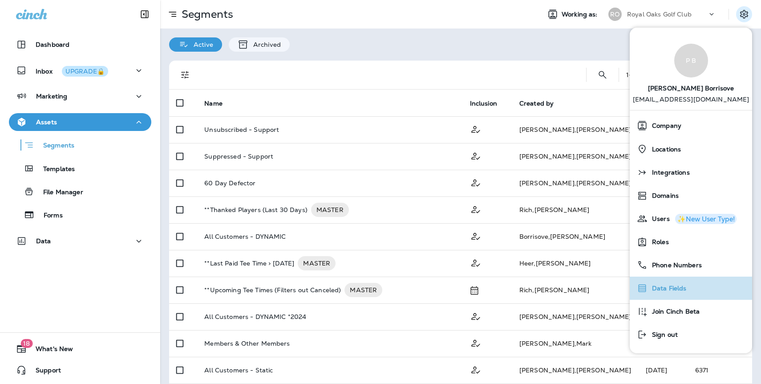
click at [672, 290] on span "Data Fields" at bounding box center [667, 288] width 39 height 8
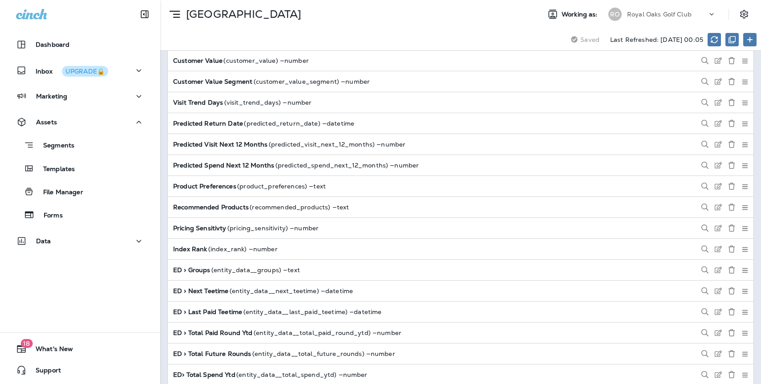
scroll to position [416, 0]
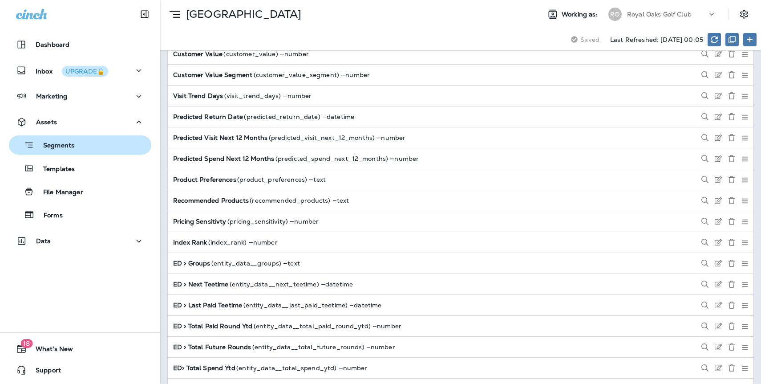
click at [67, 153] on button "Segments" at bounding box center [80, 144] width 142 height 19
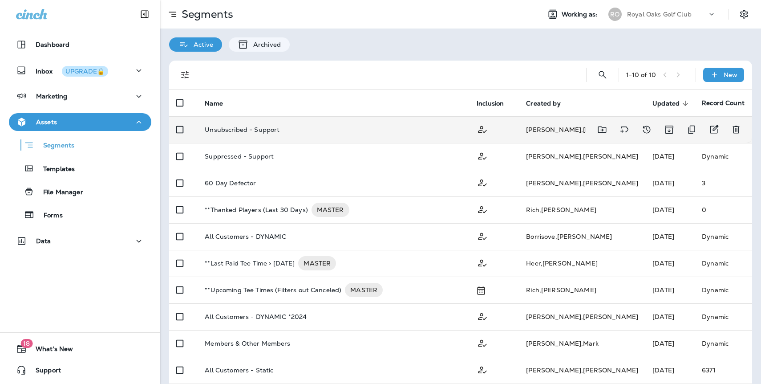
click at [236, 130] on p "Unsubscribed - Support" at bounding box center [242, 129] width 75 height 7
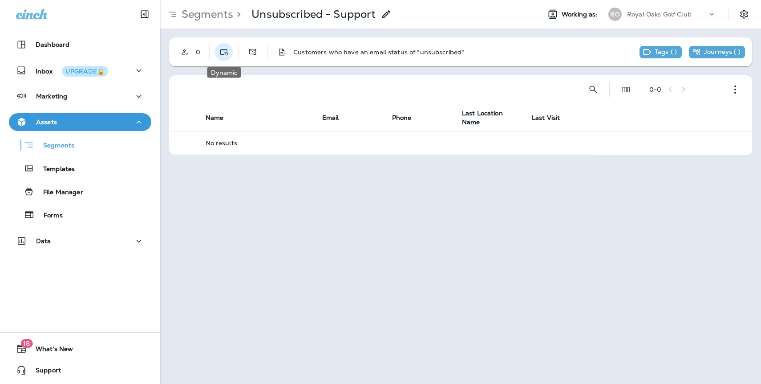
click at [226, 55] on use "Dynamic" at bounding box center [224, 52] width 8 height 6
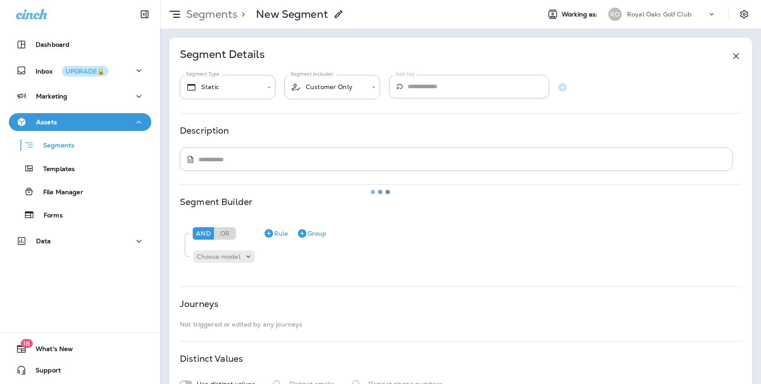
type input "*******"
type textarea "**********"
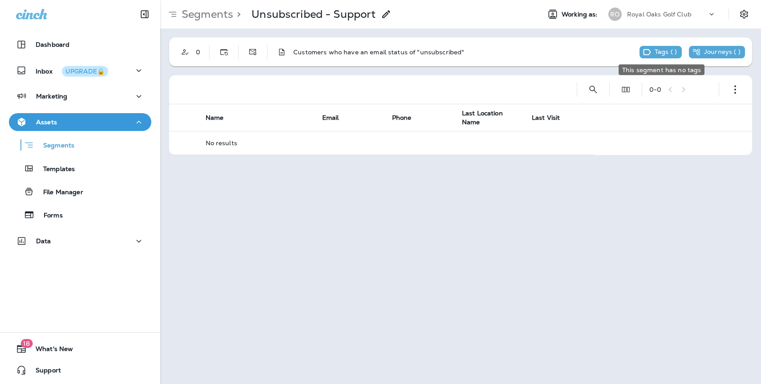
click at [672, 50] on p "Tags ( )" at bounding box center [666, 52] width 22 height 8
click at [661, 52] on p "Tags ( )" at bounding box center [666, 52] width 22 height 8
click at [600, 57] on div "0 Customers who have an email status of "unsubscribed" Tags ( ) Journeys ( )" at bounding box center [460, 51] width 583 height 29
click at [645, 54] on use "This segment has no tags" at bounding box center [648, 52] width 8 height 6
click at [629, 90] on icon "Edit Fields" at bounding box center [625, 89] width 9 height 9
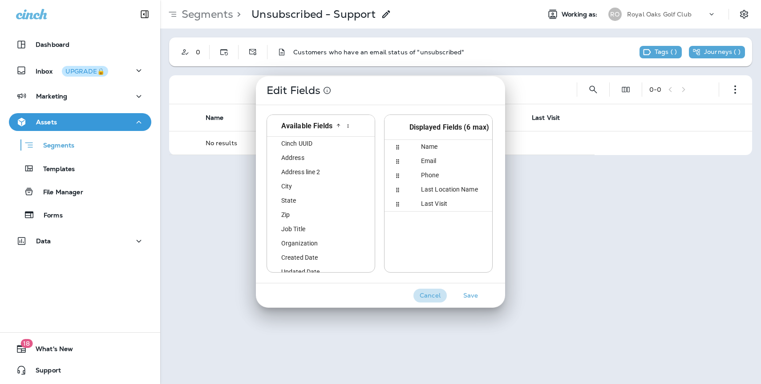
click at [437, 297] on button "Cancel" at bounding box center [430, 295] width 33 height 14
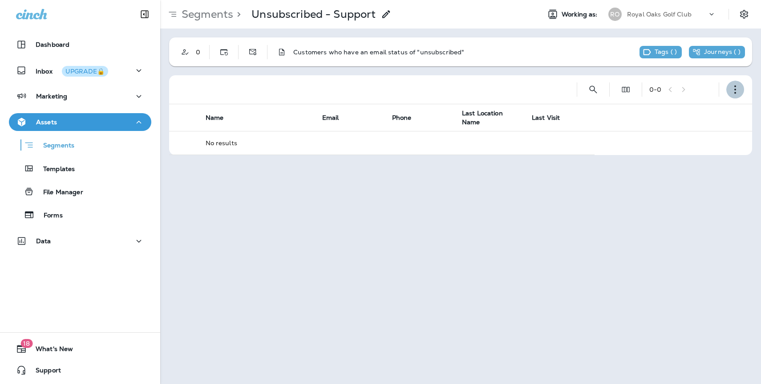
click at [734, 91] on icon "button" at bounding box center [735, 89] width 9 height 9
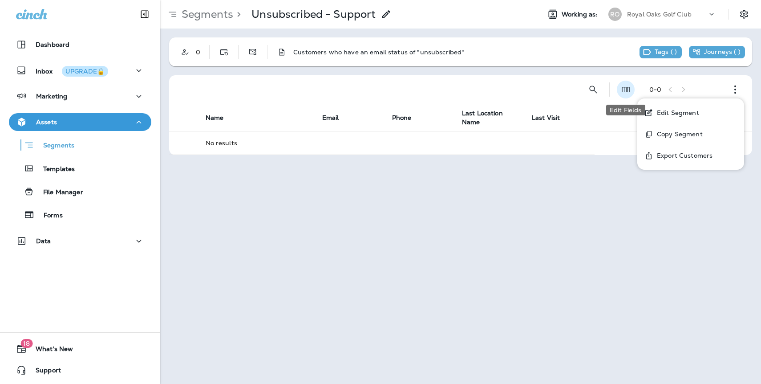
click at [629, 89] on use "Edit Fields" at bounding box center [626, 89] width 8 height 5
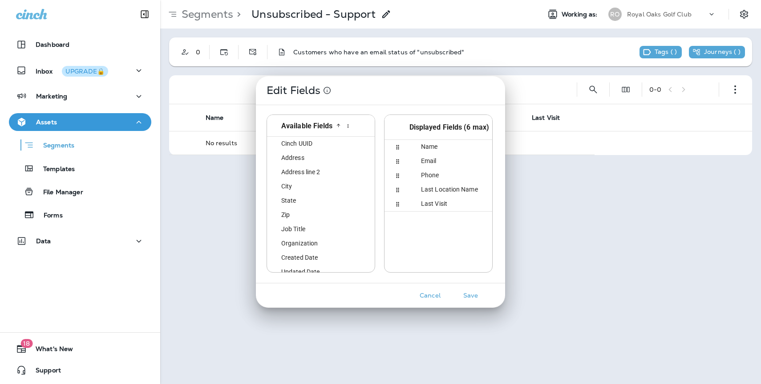
click at [253, 55] on div "Edit Fields Available Fields id Cinch UUID id Address address1 Address line 2 a…" at bounding box center [380, 192] width 761 height 384
click at [251, 52] on div "Edit Fields Available Fields id Cinch UUID id Address address1 Address line 2 a…" at bounding box center [380, 192] width 761 height 384
click at [431, 293] on button "Cancel" at bounding box center [430, 295] width 33 height 14
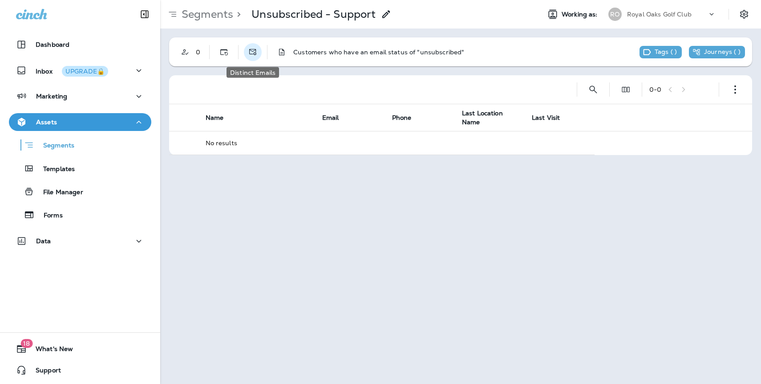
click at [252, 49] on use "Distinct Emails" at bounding box center [252, 52] width 7 height 6
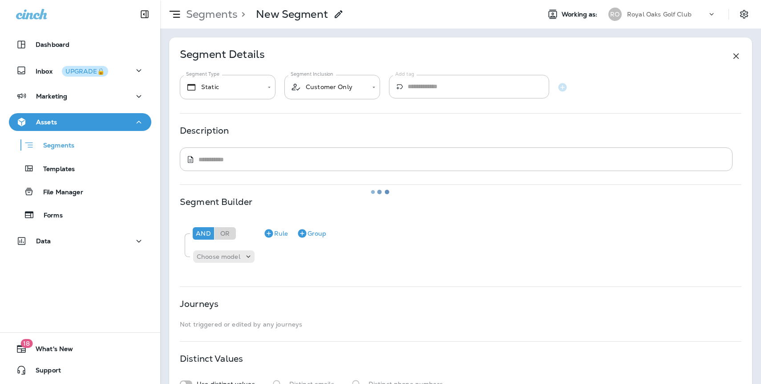
type input "*******"
type textarea "**********"
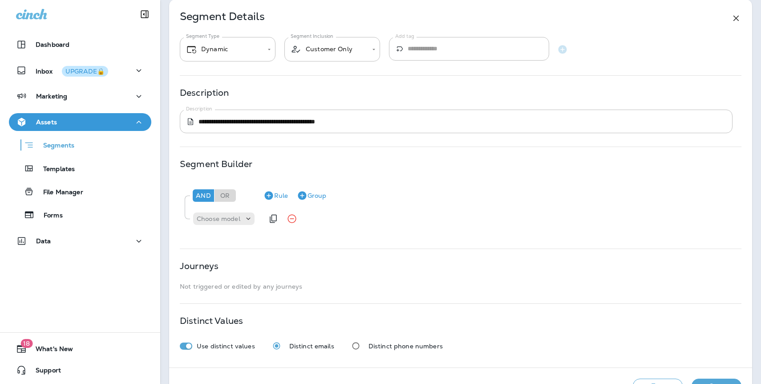
scroll to position [66, 0]
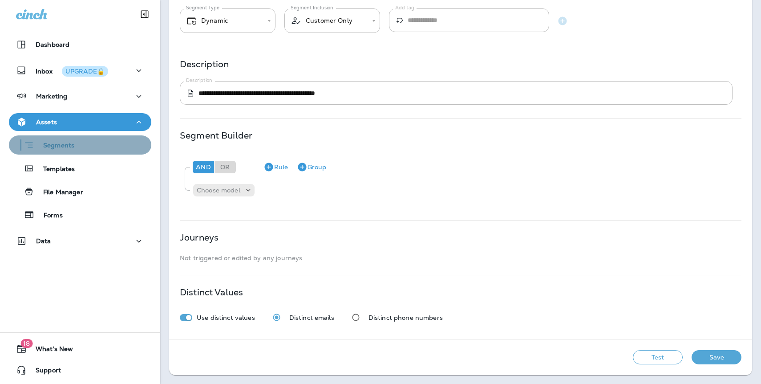
click at [70, 140] on div "Segments" at bounding box center [43, 145] width 62 height 14
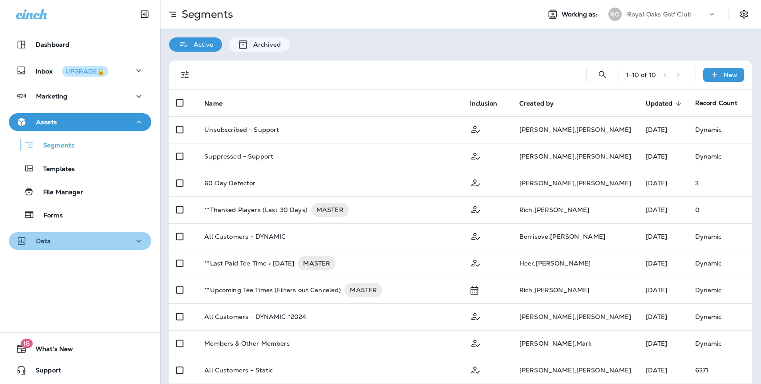
click at [49, 242] on p "Data" at bounding box center [43, 240] width 15 height 7
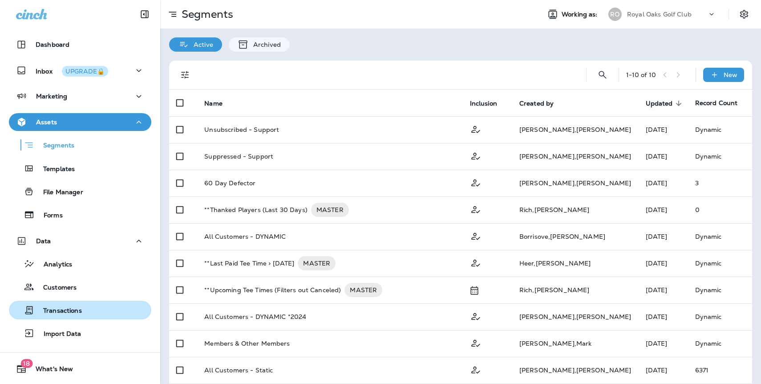
click at [58, 308] on p "Transactions" at bounding box center [58, 311] width 48 height 8
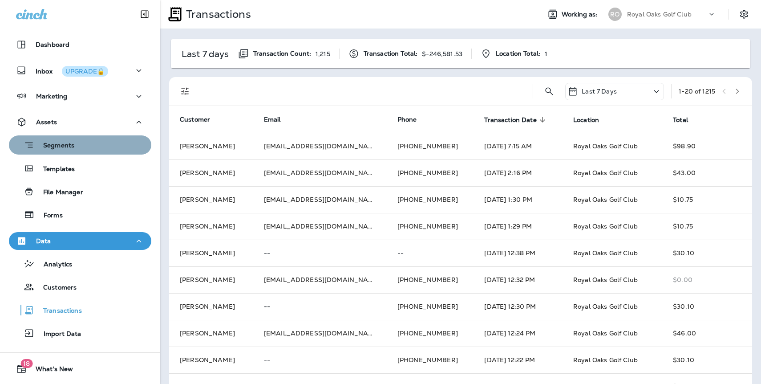
click at [60, 148] on p "Segments" at bounding box center [54, 146] width 40 height 9
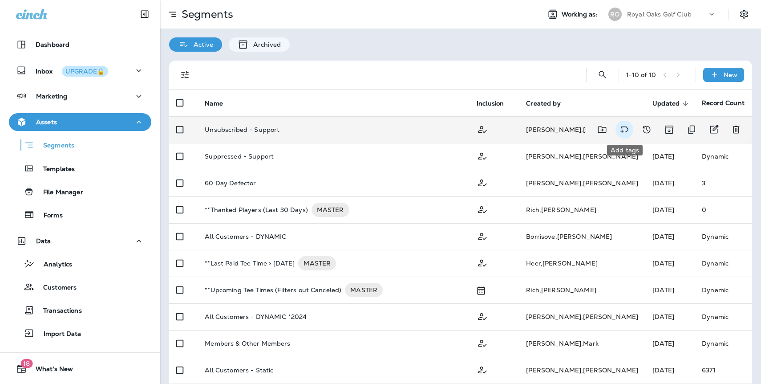
click at [624, 131] on icon "Add tags" at bounding box center [624, 129] width 11 height 11
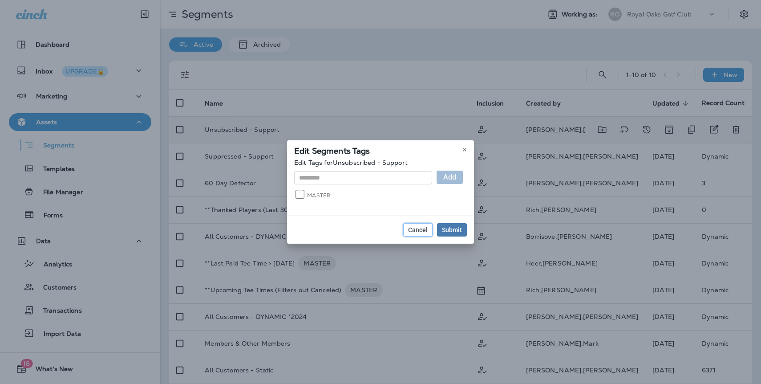
click at [422, 228] on span "Cancel" at bounding box center [418, 230] width 20 height 6
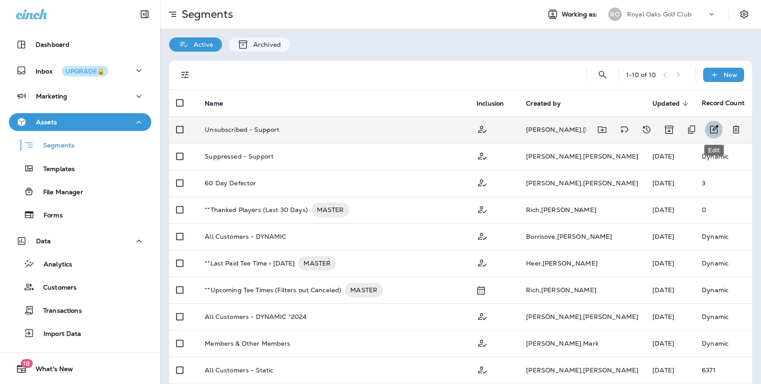
click at [710, 129] on icon "Edit" at bounding box center [714, 129] width 8 height 8
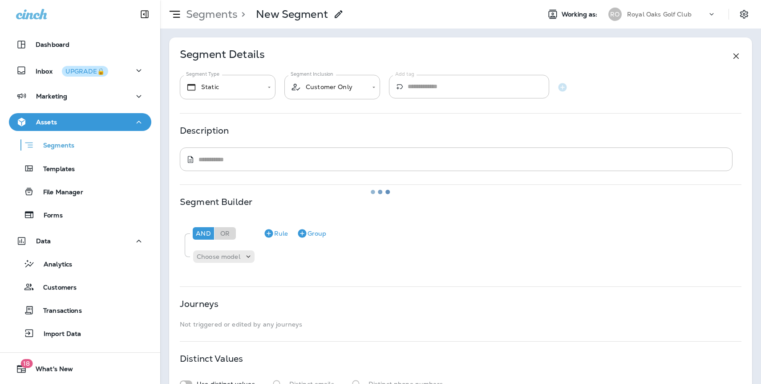
type input "*******"
type textarea "**********"
click at [356, 0] on body "**********" at bounding box center [380, 0] width 761 height 0
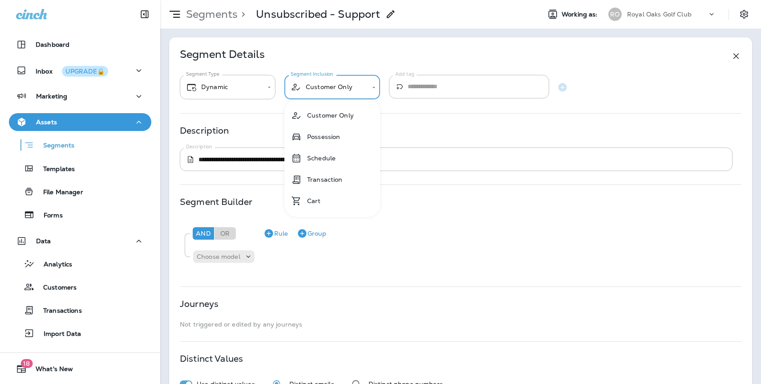
click at [416, 109] on div at bounding box center [380, 192] width 761 height 384
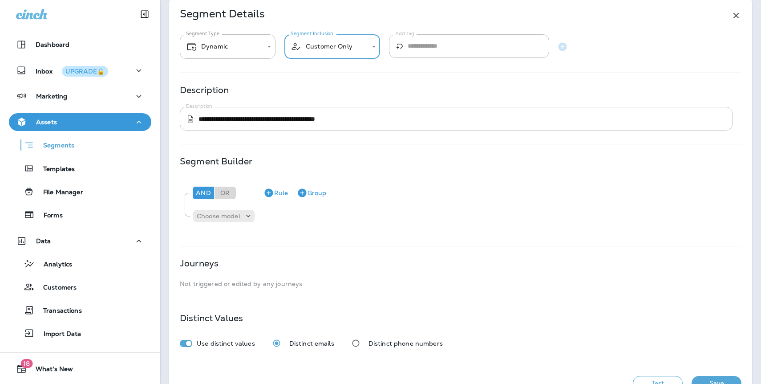
scroll to position [66, 0]
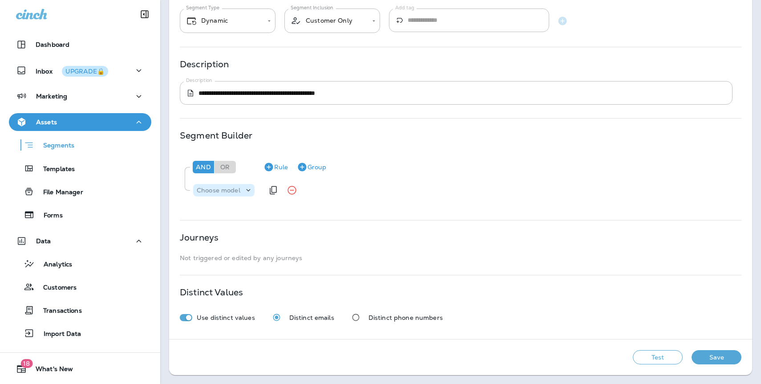
click at [208, 187] on p "Choose model" at bounding box center [219, 190] width 44 height 7
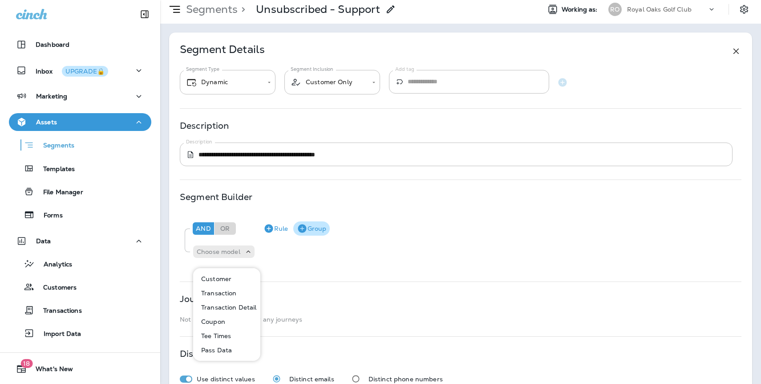
scroll to position [0, 0]
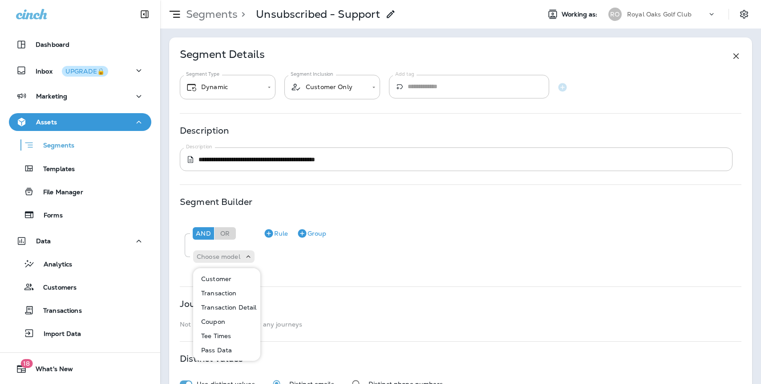
click at [644, 14] on p "Royal Oaks Golf Club" at bounding box center [659, 14] width 65 height 7
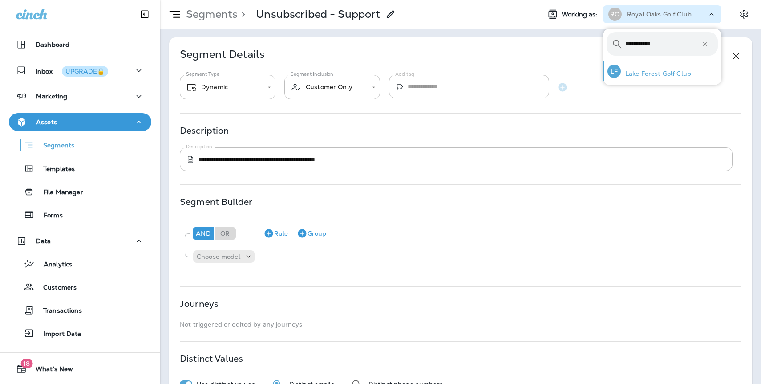
type input "**********"
click at [669, 74] on p "Lake Forest Golf Club" at bounding box center [656, 73] width 70 height 7
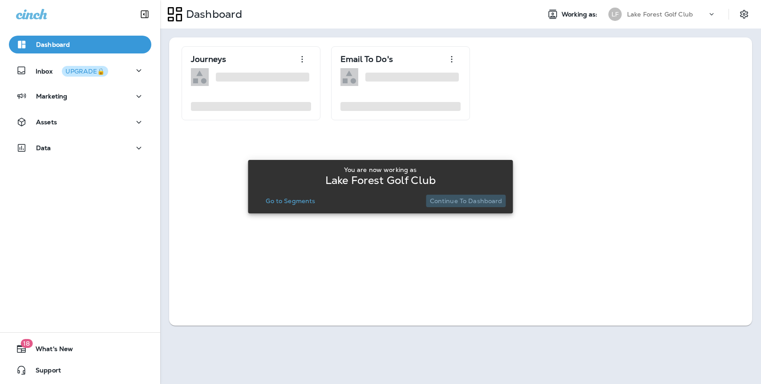
click at [478, 201] on p "Continue to Dashboard" at bounding box center [466, 200] width 73 height 7
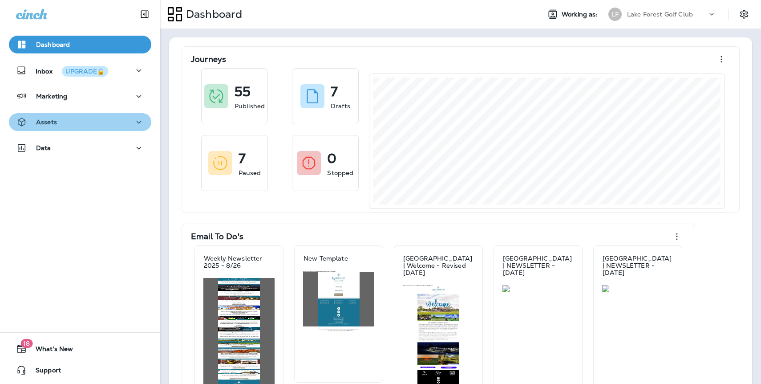
click at [76, 125] on div "Assets" at bounding box center [80, 122] width 128 height 11
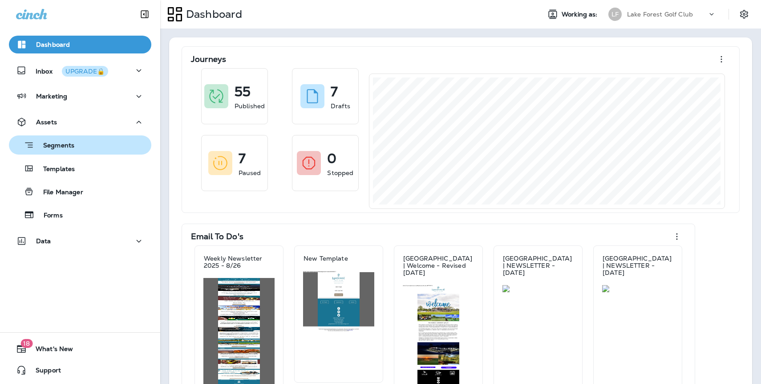
click at [77, 148] on div "Segments" at bounding box center [79, 145] width 135 height 14
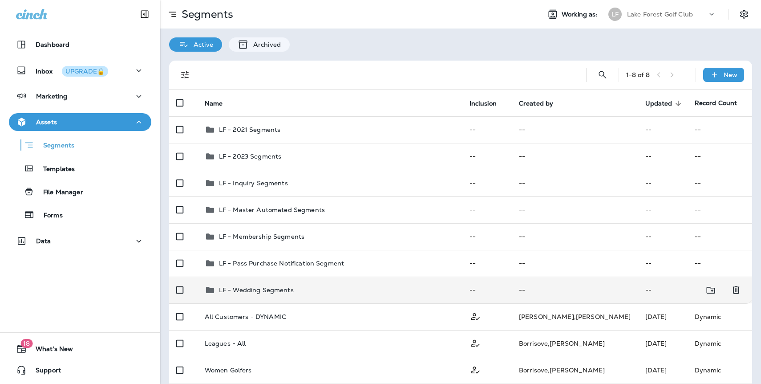
scroll to position [142, 0]
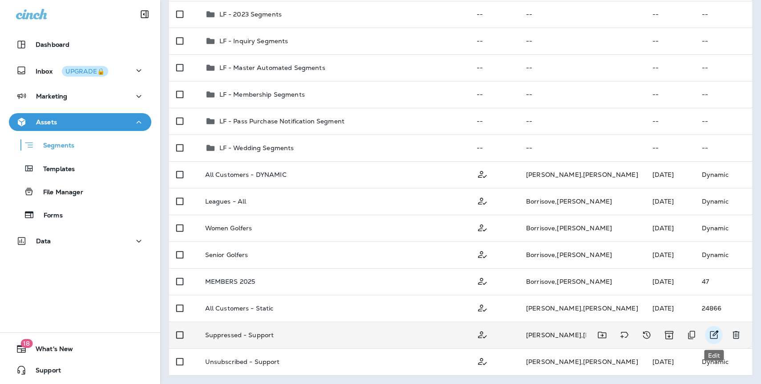
click at [713, 334] on icon "Edit" at bounding box center [714, 334] width 11 height 11
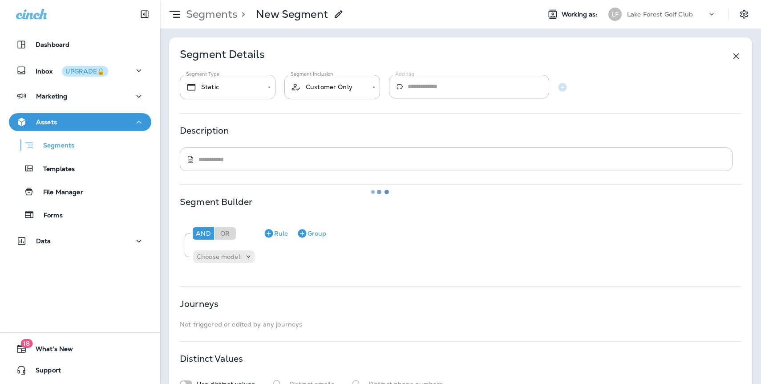
type input "*******"
type textarea "**********"
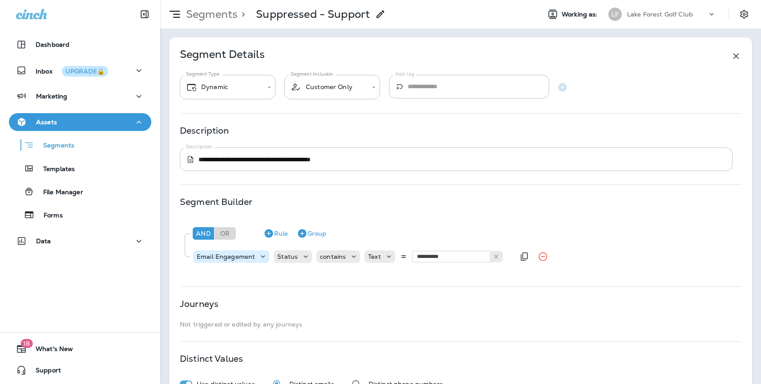
click at [257, 257] on div "Email Engagement" at bounding box center [225, 256] width 65 height 7
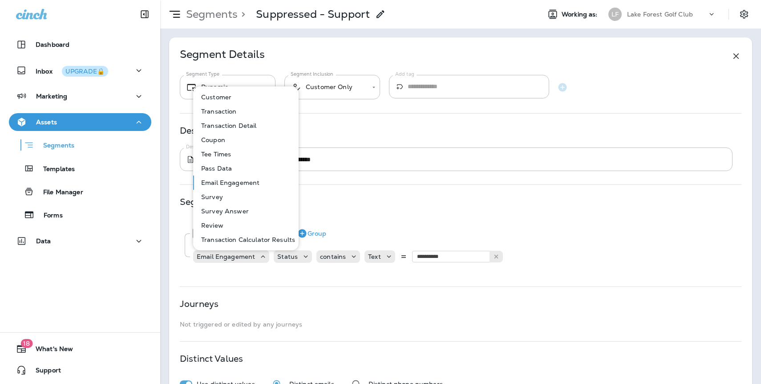
click at [417, 121] on div "**********" at bounding box center [460, 221] width 583 height 368
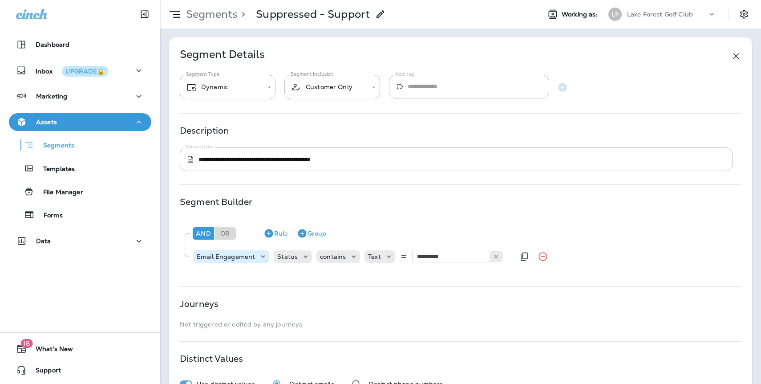
click at [245, 259] on p "Email Engagement" at bounding box center [226, 256] width 58 height 7
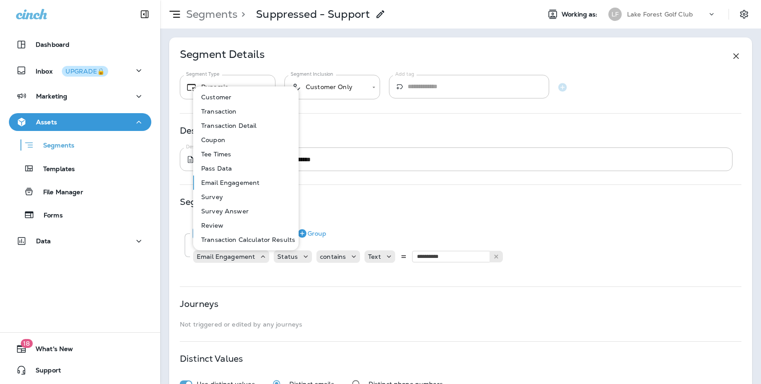
click at [655, 16] on p "Lake Forest Golf Club" at bounding box center [660, 14] width 66 height 7
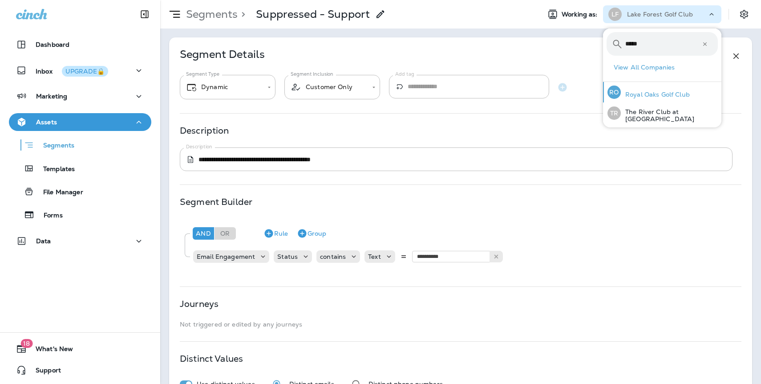
type input "*****"
click at [672, 95] on p "Royal Oaks Golf Club" at bounding box center [655, 94] width 69 height 7
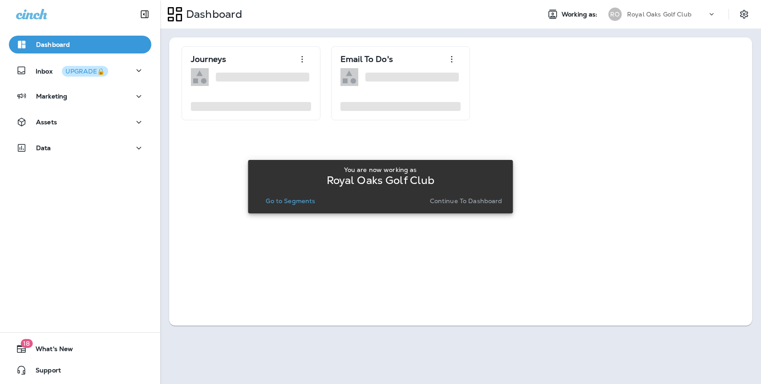
click at [467, 204] on p "Continue to Dashboard" at bounding box center [466, 200] width 73 height 7
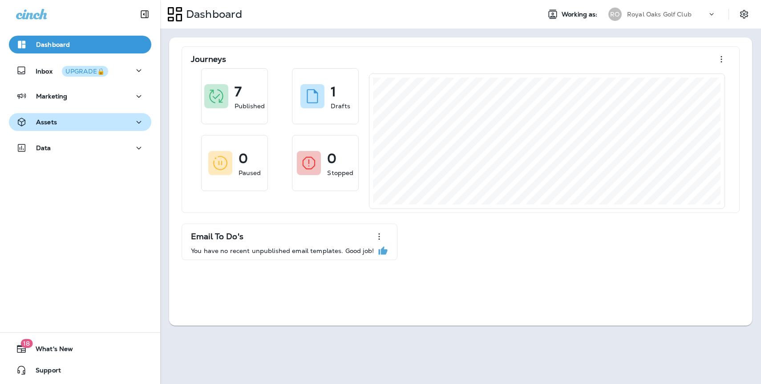
click at [61, 122] on div "Assets" at bounding box center [80, 122] width 128 height 11
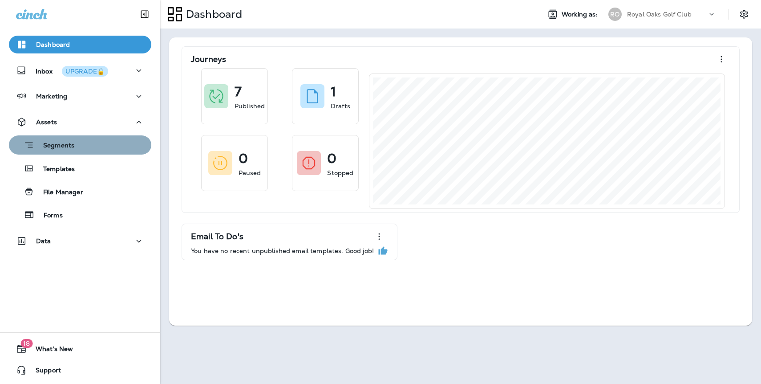
click at [80, 143] on div "Segments" at bounding box center [79, 145] width 135 height 14
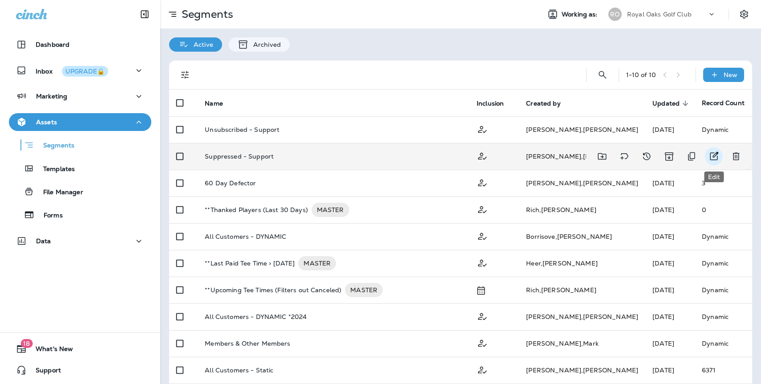
click at [713, 154] on icon "Edit" at bounding box center [714, 156] width 11 height 11
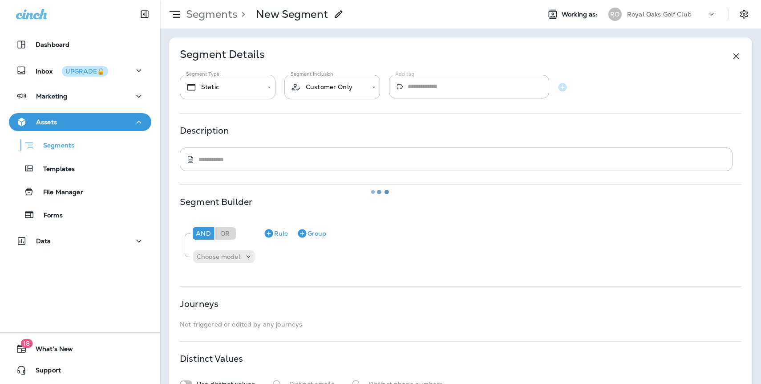
type input "*******"
type textarea "**********"
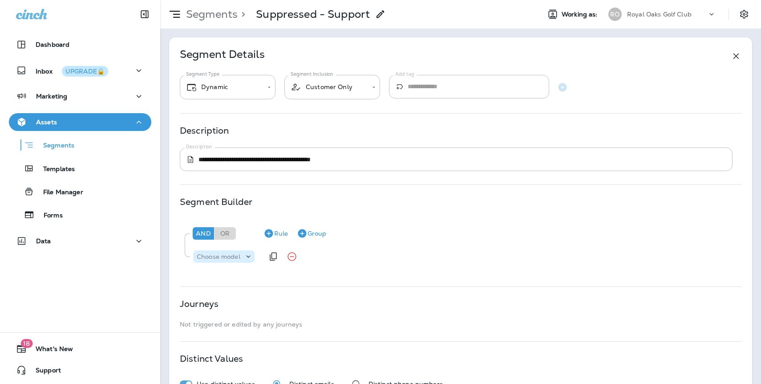
click at [246, 255] on icon at bounding box center [248, 256] width 9 height 9
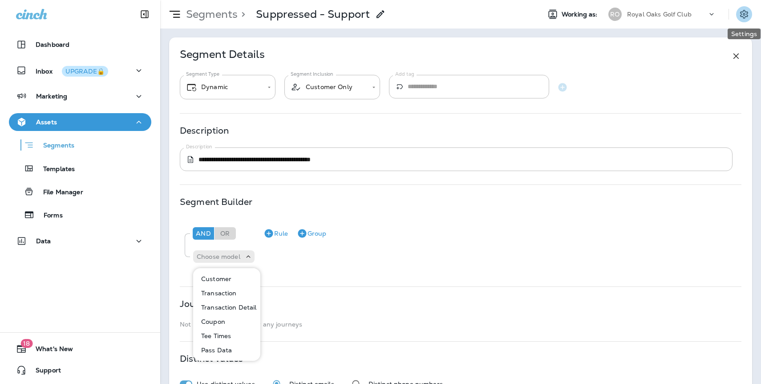
click at [746, 13] on icon "Settings" at bounding box center [744, 14] width 11 height 11
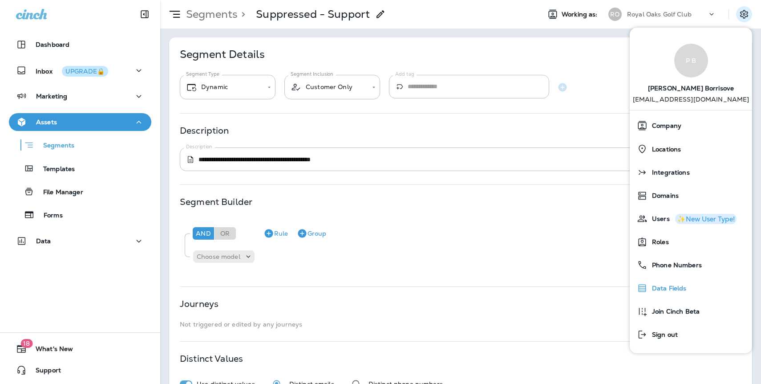
click at [661, 286] on span "Data Fields" at bounding box center [667, 288] width 39 height 8
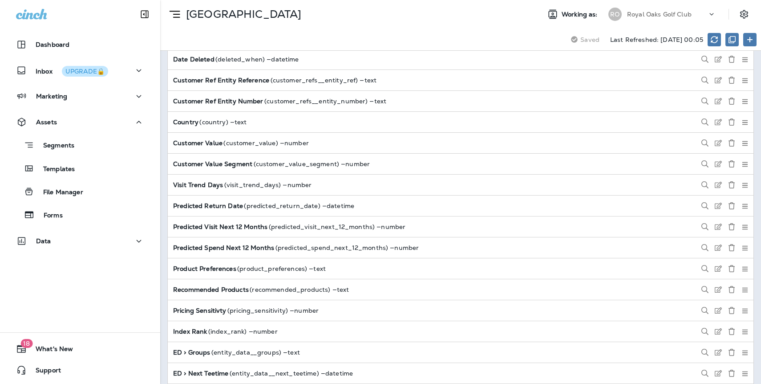
scroll to position [334, 0]
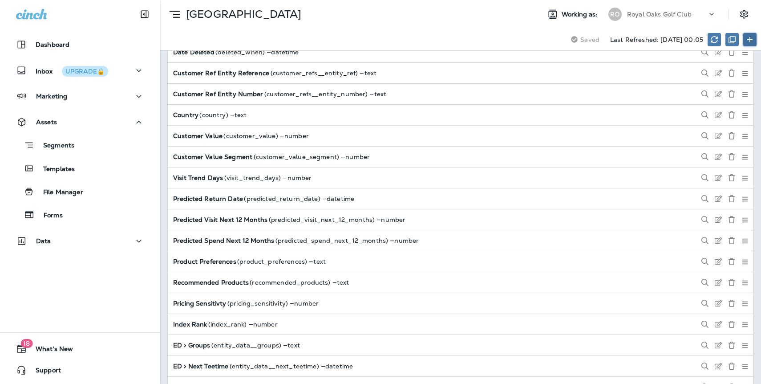
click at [751, 38] on icon at bounding box center [749, 39] width 7 height 7
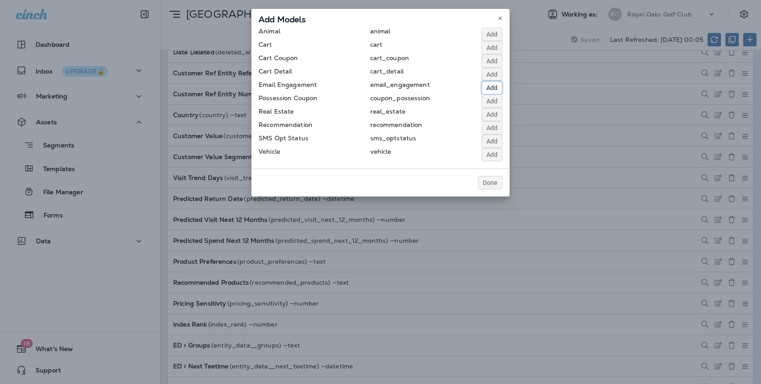
click at [497, 89] on span "Add" at bounding box center [492, 88] width 11 height 6
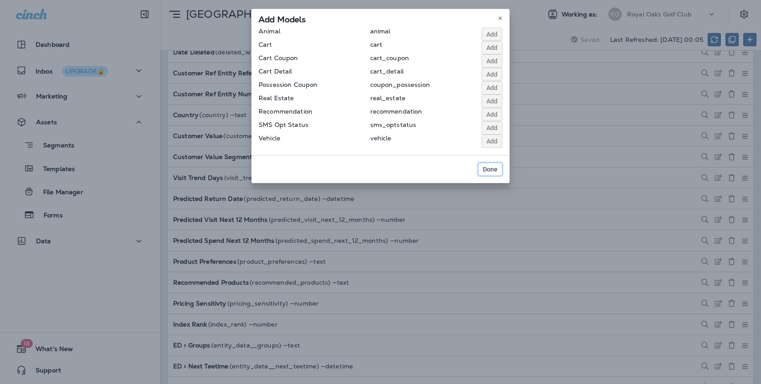
click at [490, 169] on span "Done" at bounding box center [490, 169] width 15 height 6
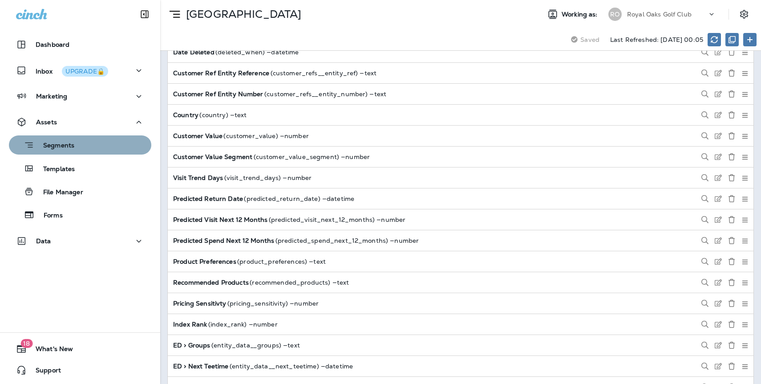
click at [69, 151] on div "Segments" at bounding box center [43, 145] width 62 height 14
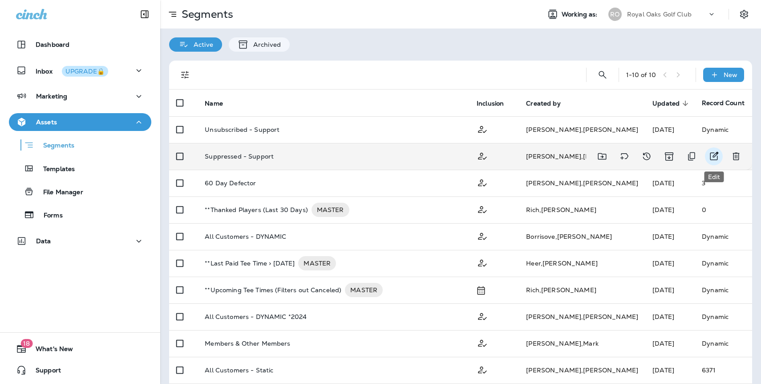
click at [715, 158] on icon "Edit" at bounding box center [714, 156] width 11 height 11
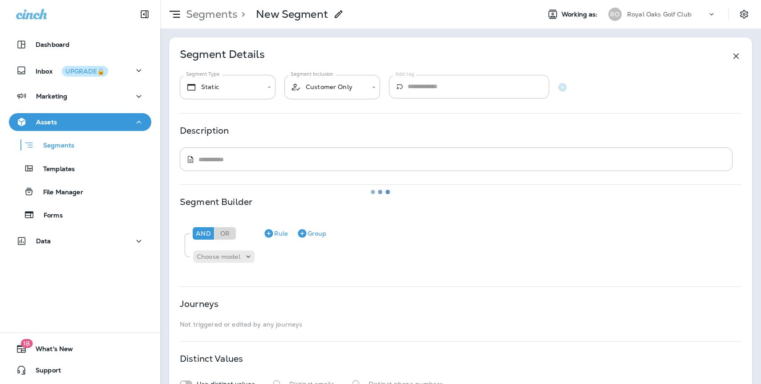
type input "*******"
type textarea "**********"
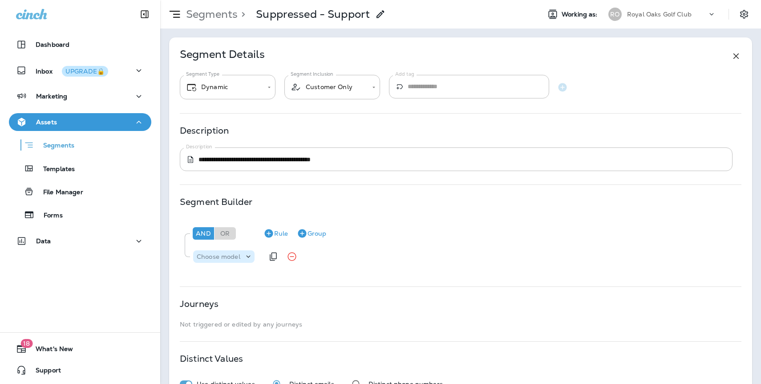
click at [227, 259] on p "Choose model" at bounding box center [219, 256] width 44 height 7
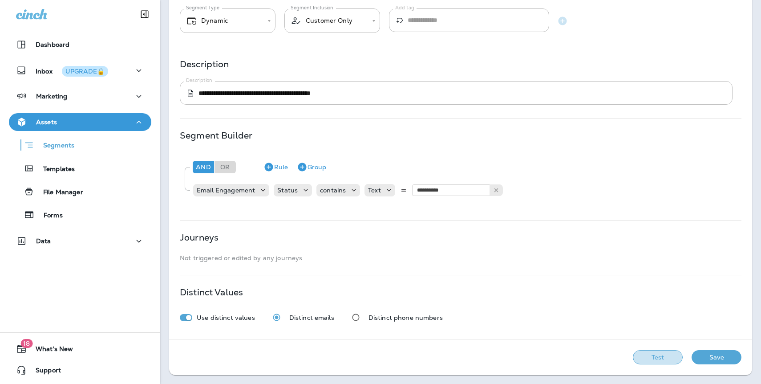
click at [665, 359] on button "Test" at bounding box center [658, 357] width 50 height 14
click at [723, 354] on button "Save" at bounding box center [717, 357] width 50 height 14
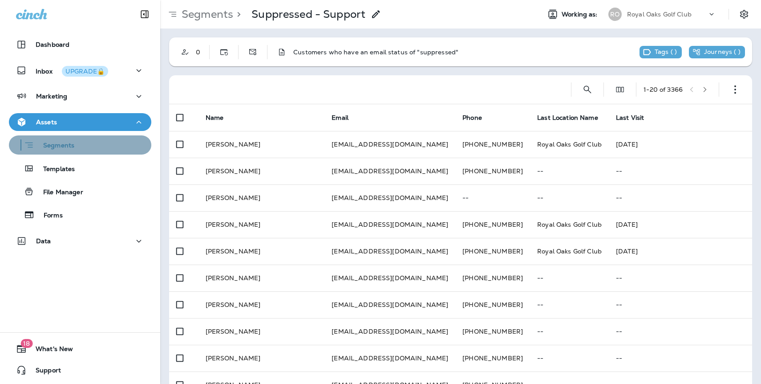
click at [63, 142] on p "Segments" at bounding box center [54, 146] width 40 height 9
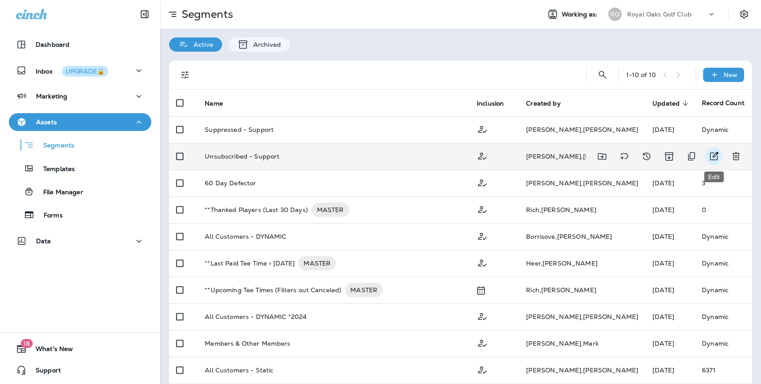
click at [714, 154] on icon "Edit" at bounding box center [714, 156] width 11 height 11
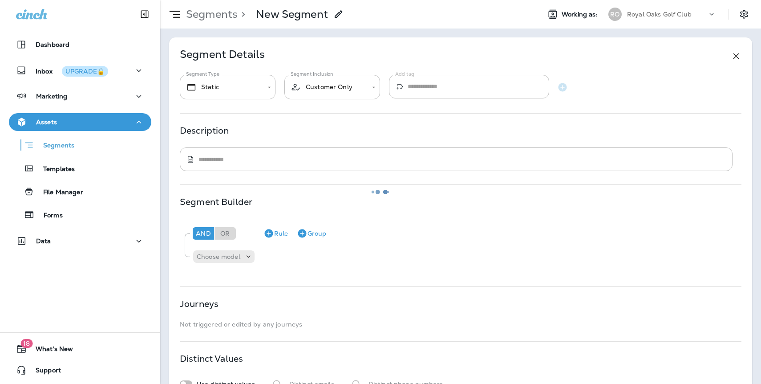
type input "*******"
type textarea "**********"
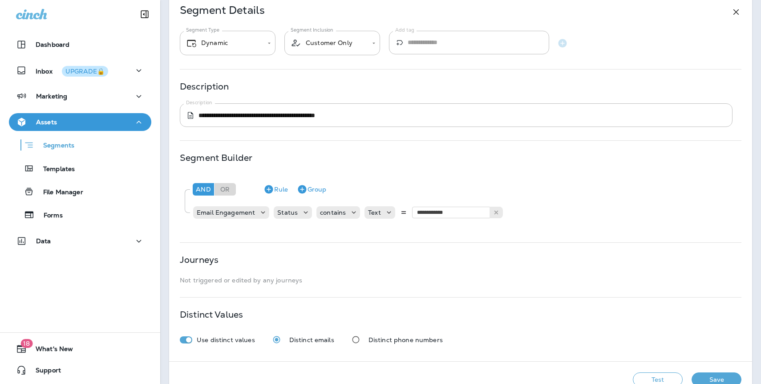
scroll to position [66, 0]
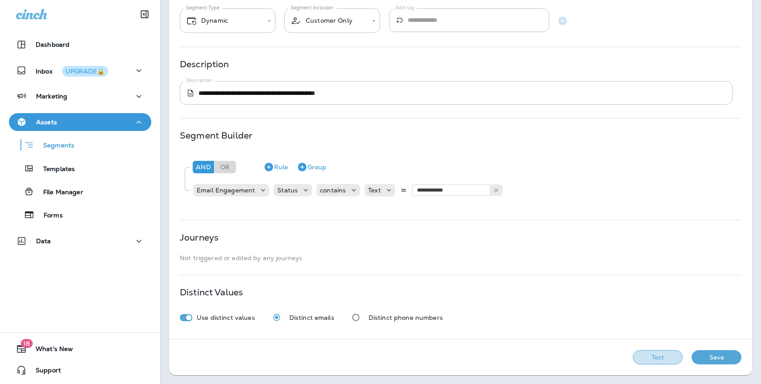
click at [669, 360] on button "Test" at bounding box center [658, 357] width 50 height 14
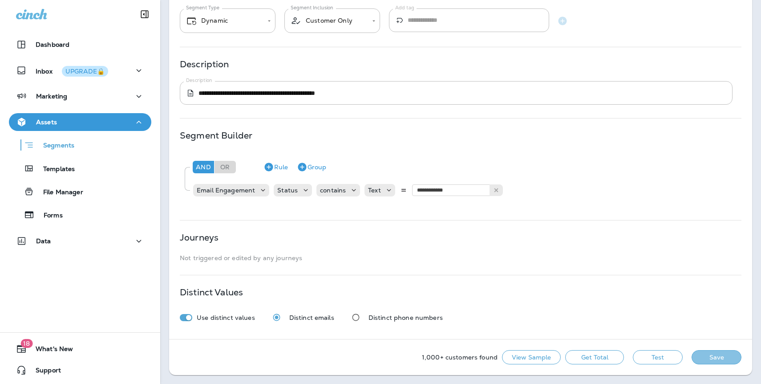
click at [718, 360] on button "Save" at bounding box center [717, 357] width 50 height 14
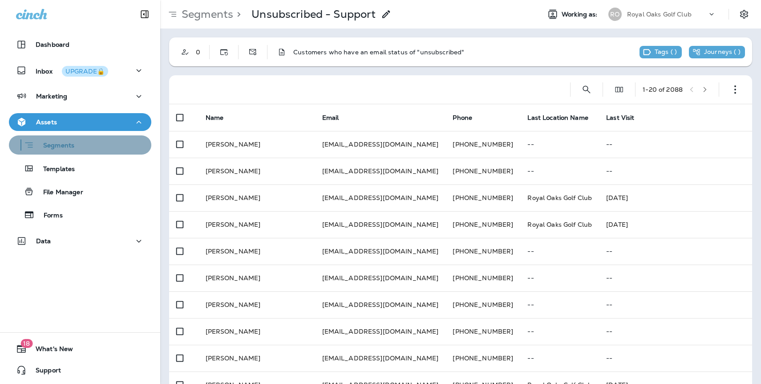
click at [79, 145] on div "Segments" at bounding box center [79, 145] width 135 height 14
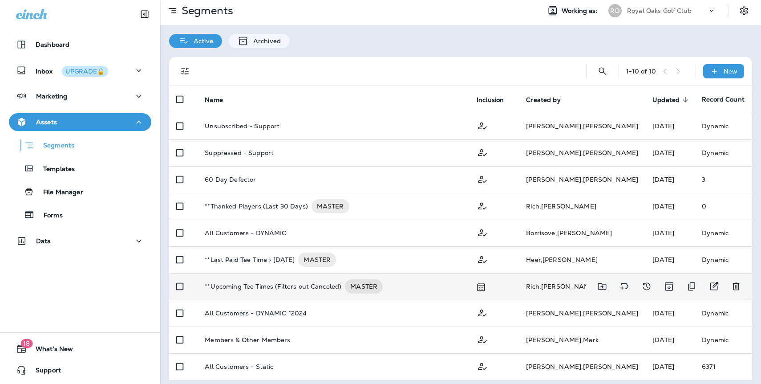
scroll to position [4, 0]
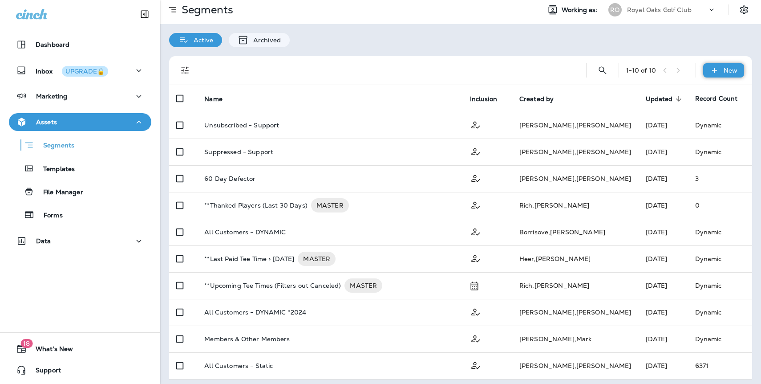
click at [733, 68] on p "New" at bounding box center [731, 70] width 14 height 7
click at [687, 114] on p "New folder" at bounding box center [691, 112] width 37 height 7
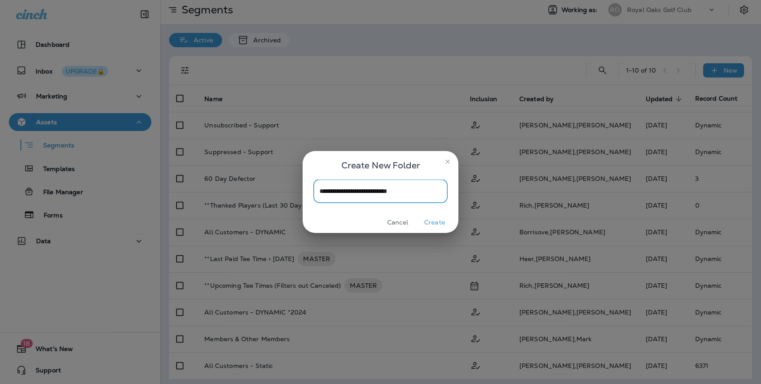
type input "**********"
click at [439, 224] on button "Create" at bounding box center [434, 222] width 33 height 14
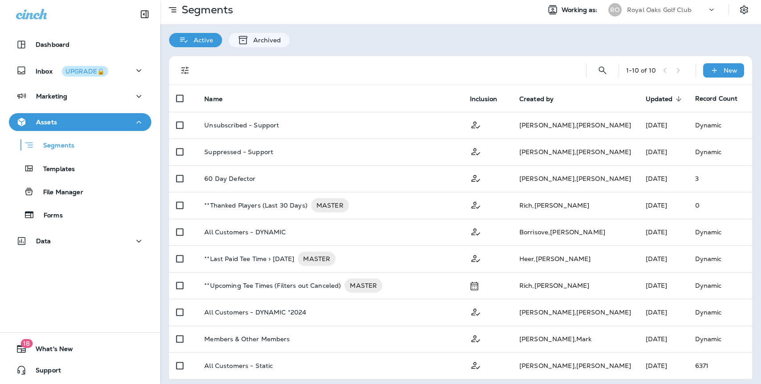
click at [433, 221] on div "Cancel Create" at bounding box center [381, 222] width 156 height 21
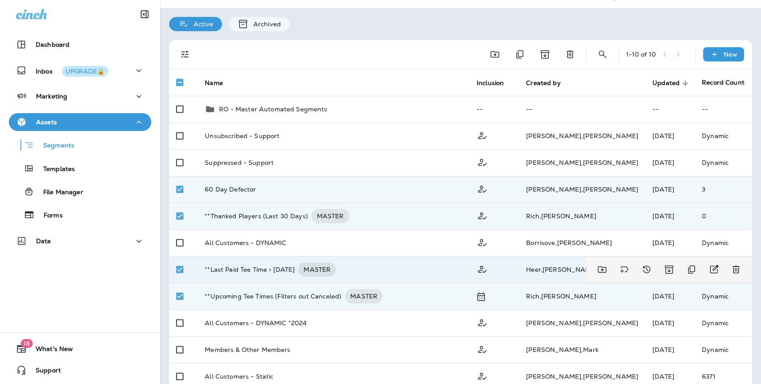
scroll to position [19, 0]
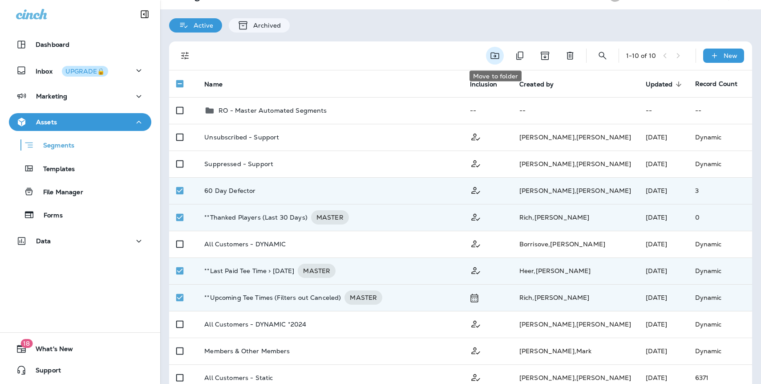
click at [497, 57] on icon "Move to folder" at bounding box center [495, 55] width 11 height 11
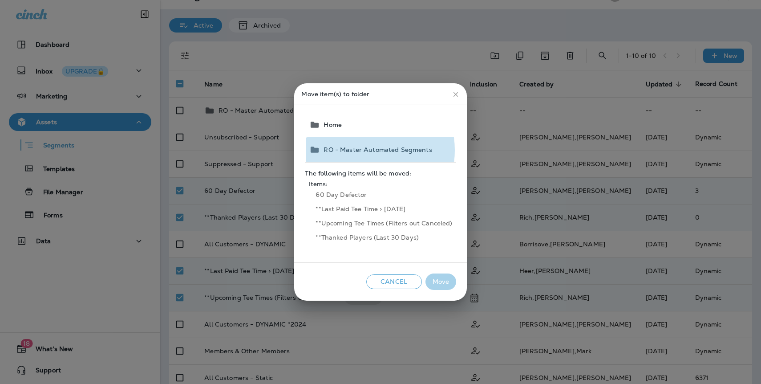
click at [365, 150] on span "RO - Master Automated Segments" at bounding box center [376, 149] width 112 height 7
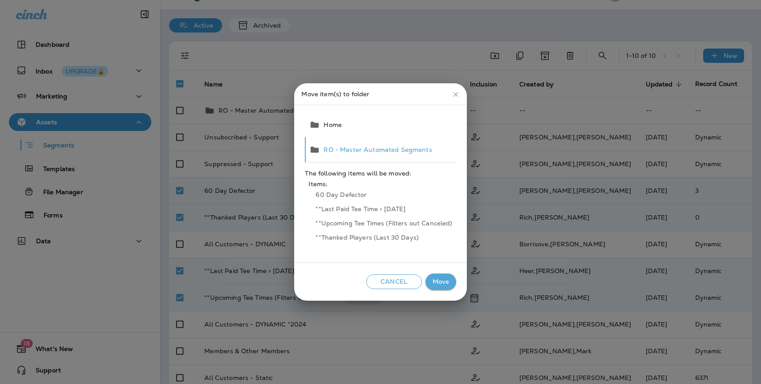
click at [440, 285] on button "Move" at bounding box center [441, 281] width 31 height 16
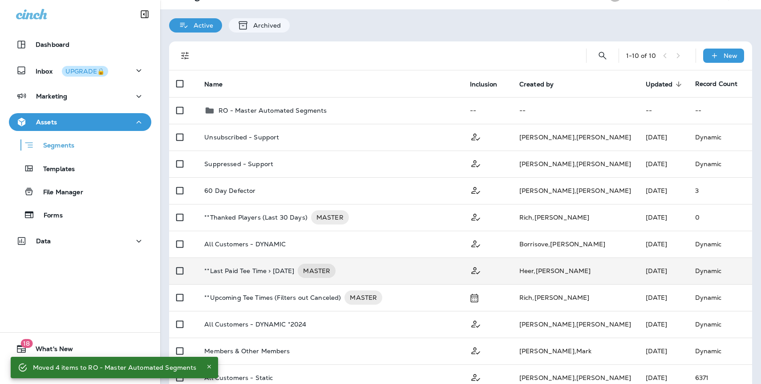
scroll to position [0, 0]
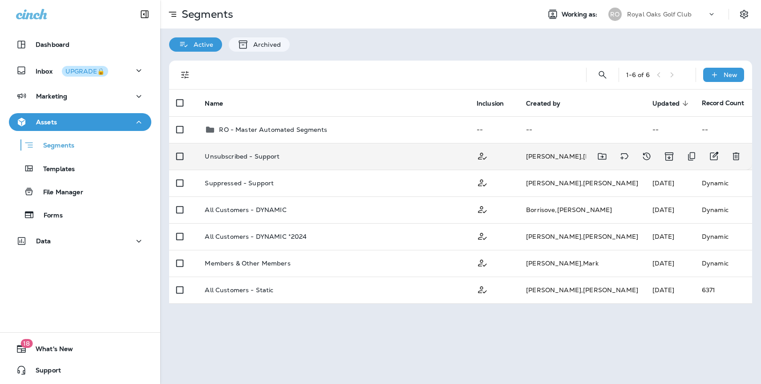
click at [414, 161] on td "Unsubscribed - Support" at bounding box center [334, 156] width 272 height 27
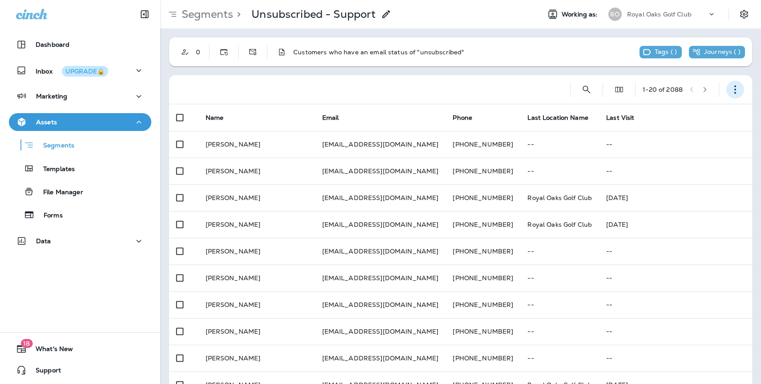
click at [738, 92] on icon "button" at bounding box center [735, 89] width 9 height 9
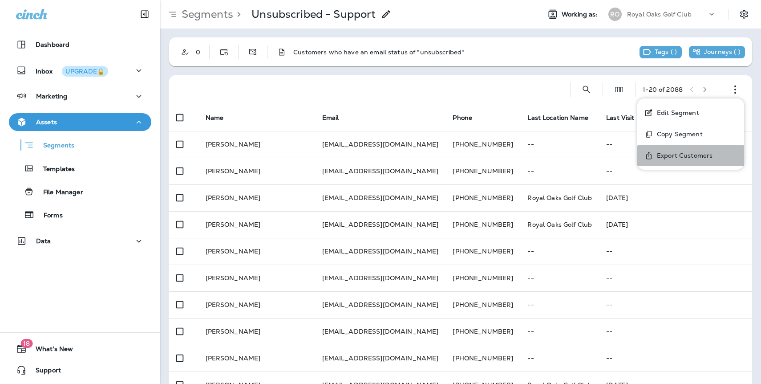
click at [700, 153] on p "Export Customers" at bounding box center [682, 155] width 59 height 7
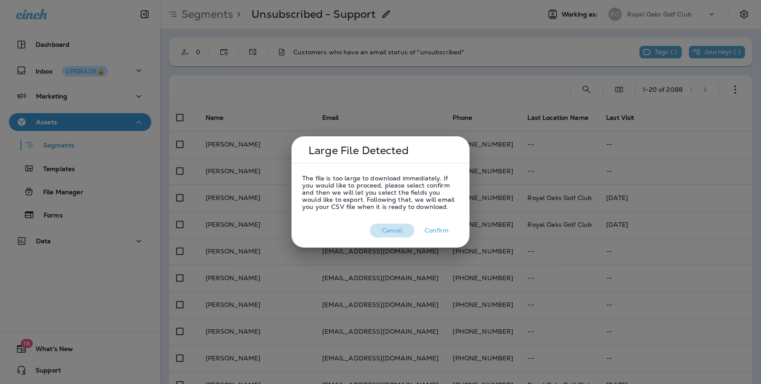
click at [395, 231] on button "Cancel" at bounding box center [392, 230] width 45 height 14
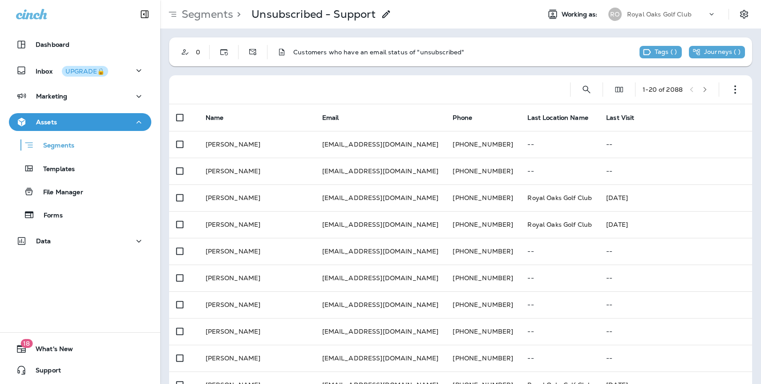
click at [520, 93] on div at bounding box center [366, 89] width 380 height 28
click at [736, 89] on icon "button" at bounding box center [735, 89] width 9 height 9
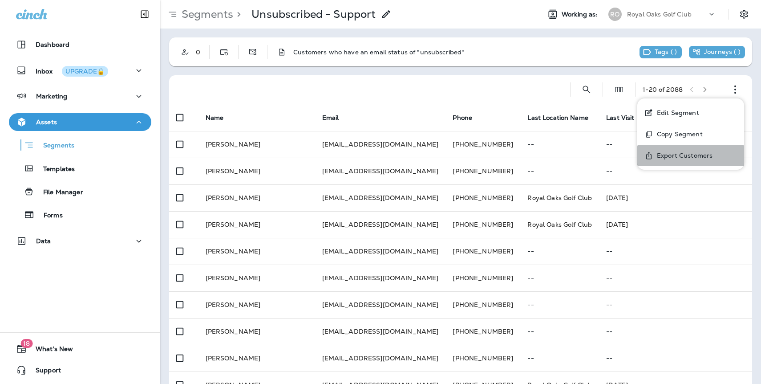
click at [688, 154] on p "Export Customers" at bounding box center [682, 155] width 59 height 7
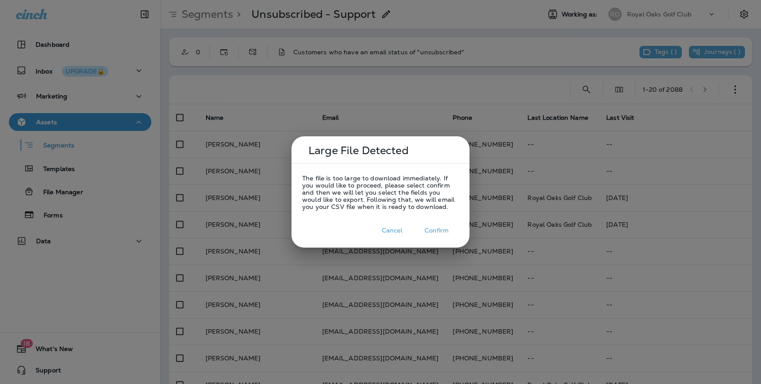
click at [441, 232] on button "Confirm" at bounding box center [436, 230] width 45 height 14
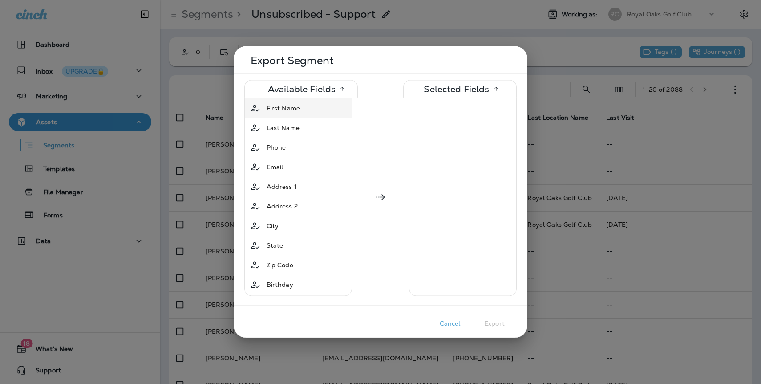
click at [282, 107] on span "First Name" at bounding box center [283, 108] width 33 height 9
click at [299, 110] on span "Last Name" at bounding box center [283, 108] width 33 height 9
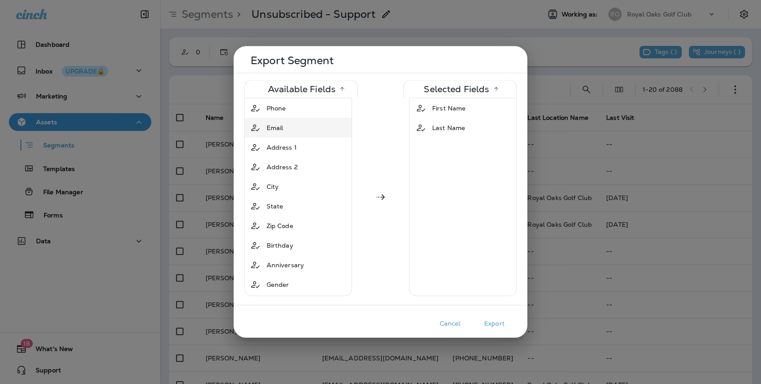
click at [285, 127] on div "Email" at bounding box center [275, 128] width 24 height 16
click at [495, 324] on button "Export" at bounding box center [494, 323] width 45 height 14
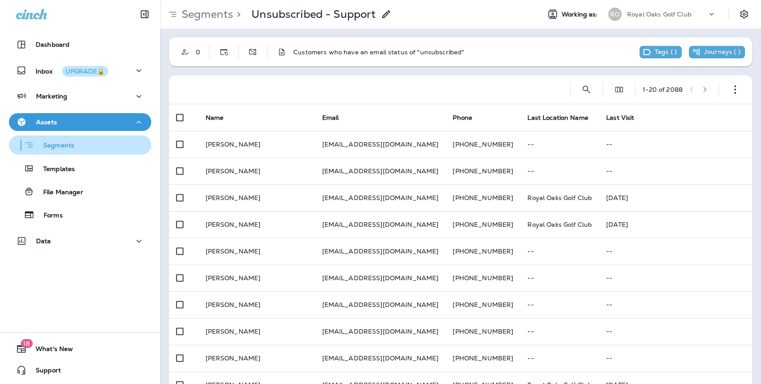
click at [60, 143] on p "Segments" at bounding box center [54, 146] width 40 height 9
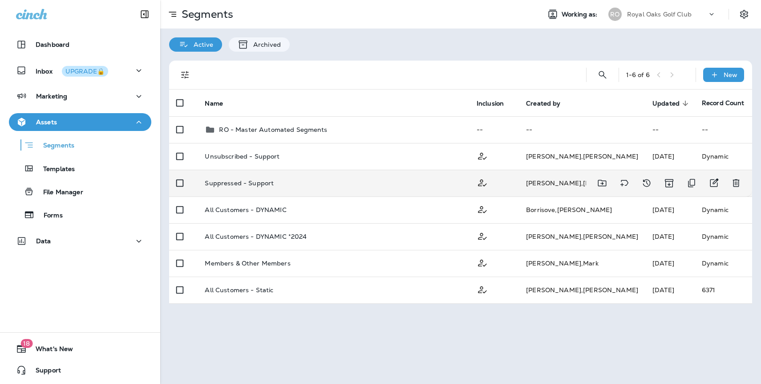
click at [386, 187] on td "Suppressed - Support" at bounding box center [334, 183] width 272 height 27
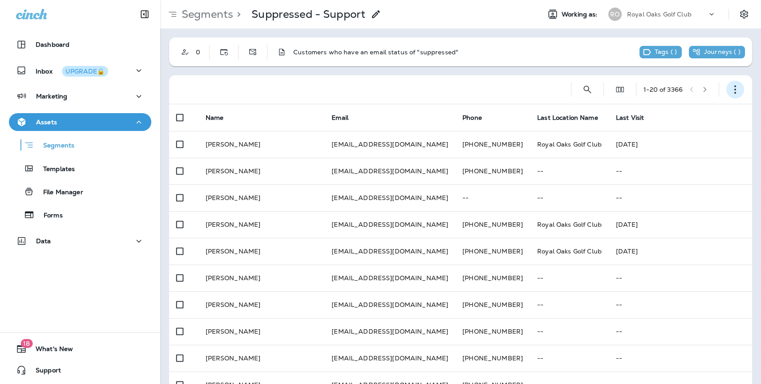
click at [734, 91] on icon "button" at bounding box center [735, 89] width 9 height 9
click at [695, 150] on button "Export Customers" at bounding box center [690, 155] width 107 height 21
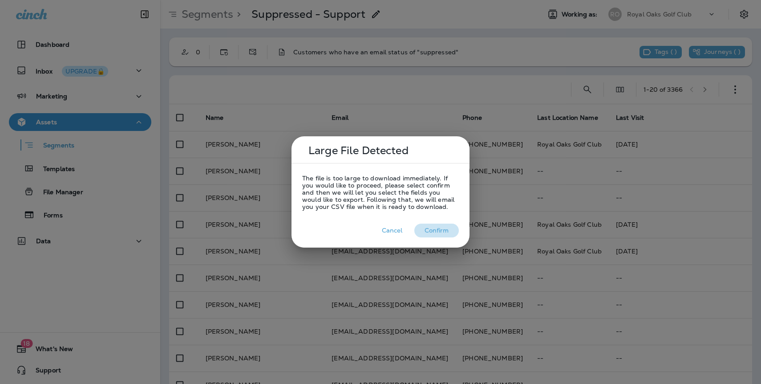
click at [438, 229] on button "Confirm" at bounding box center [436, 230] width 45 height 14
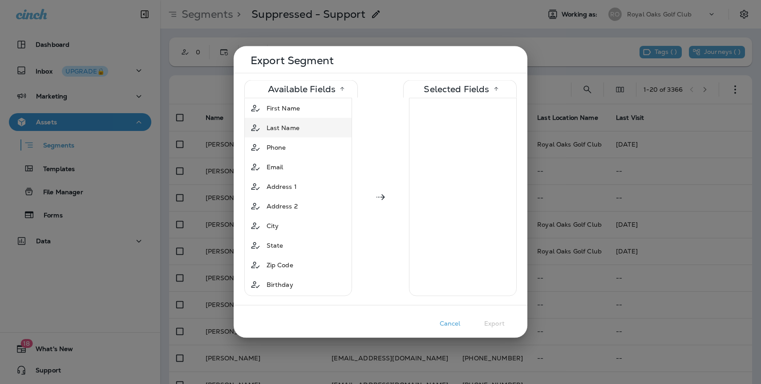
click at [297, 107] on span "First Name" at bounding box center [283, 108] width 33 height 9
click at [289, 114] on div "Last Name" at bounding box center [283, 108] width 40 height 16
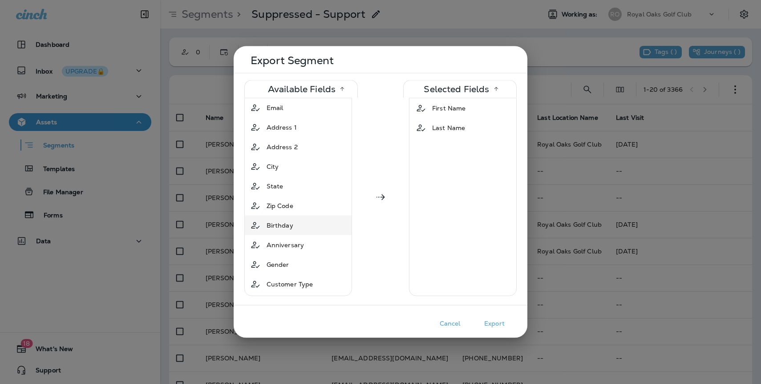
scroll to position [23, 0]
click at [287, 106] on div "Email" at bounding box center [275, 105] width 24 height 16
click at [498, 324] on button "Export" at bounding box center [494, 323] width 45 height 14
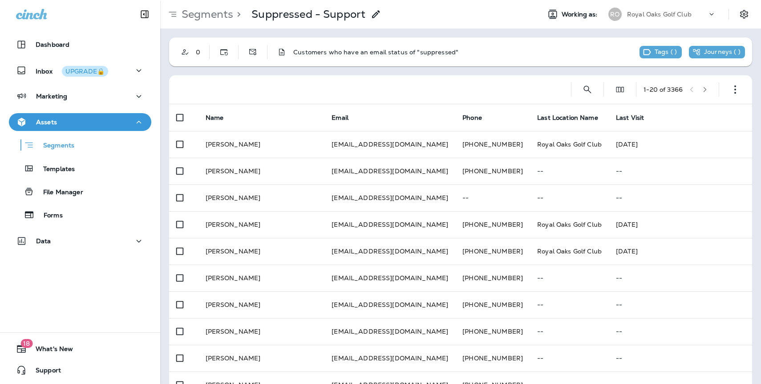
click at [641, 12] on p "Royal Oaks Golf Club" at bounding box center [659, 14] width 65 height 7
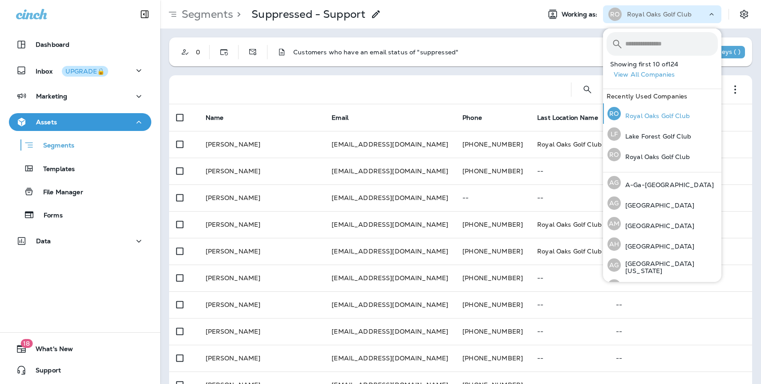
click at [669, 116] on p "Royal Oaks Golf Club" at bounding box center [655, 115] width 69 height 7
click at [744, 10] on icon "Settings" at bounding box center [744, 14] width 8 height 8
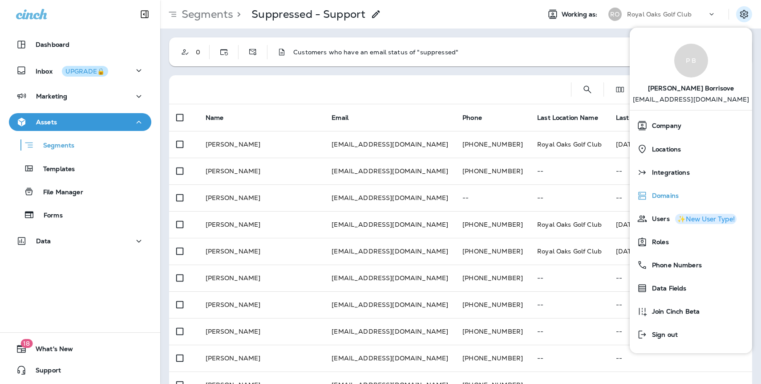
click at [661, 192] on span "Domains" at bounding box center [663, 196] width 31 height 8
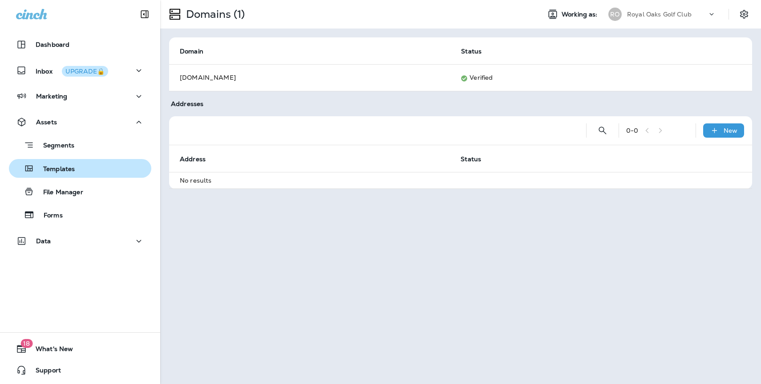
click at [63, 165] on p "Templates" at bounding box center [54, 169] width 41 height 8
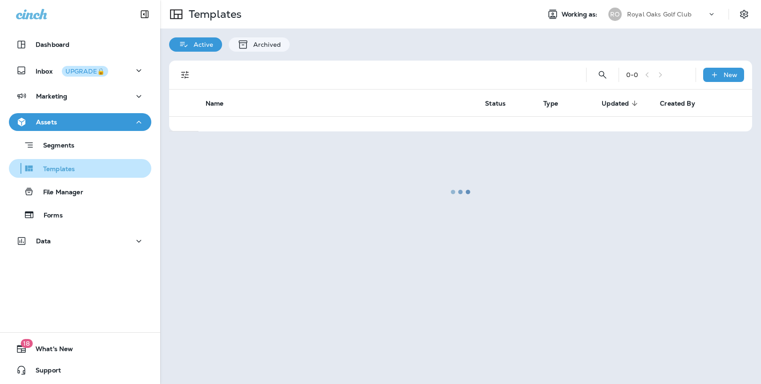
click at [80, 163] on div "Templates" at bounding box center [79, 168] width 135 height 13
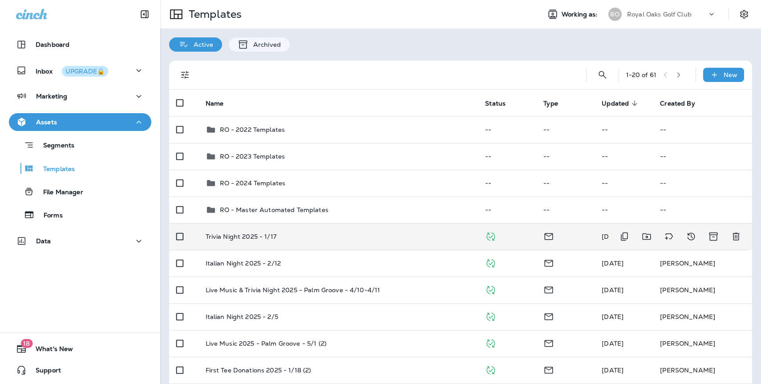
click at [274, 237] on p "Trivia Night 2025 - 1/17" at bounding box center [241, 236] width 71 height 7
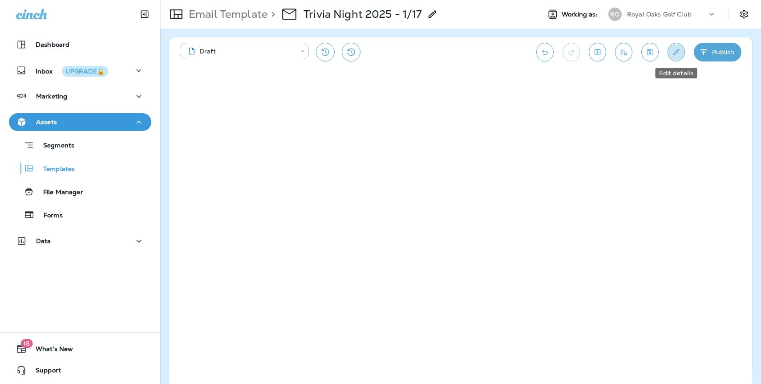
click at [670, 56] on button "Edit details" at bounding box center [676, 52] width 17 height 19
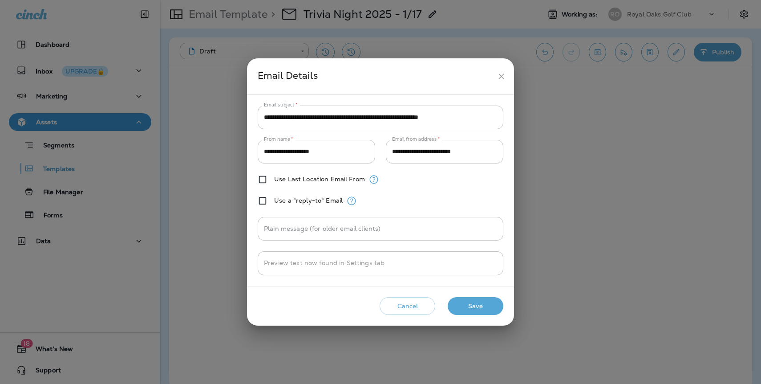
click at [501, 76] on icon "close" at bounding box center [501, 75] width 5 height 5
